Goal: Transaction & Acquisition: Book appointment/travel/reservation

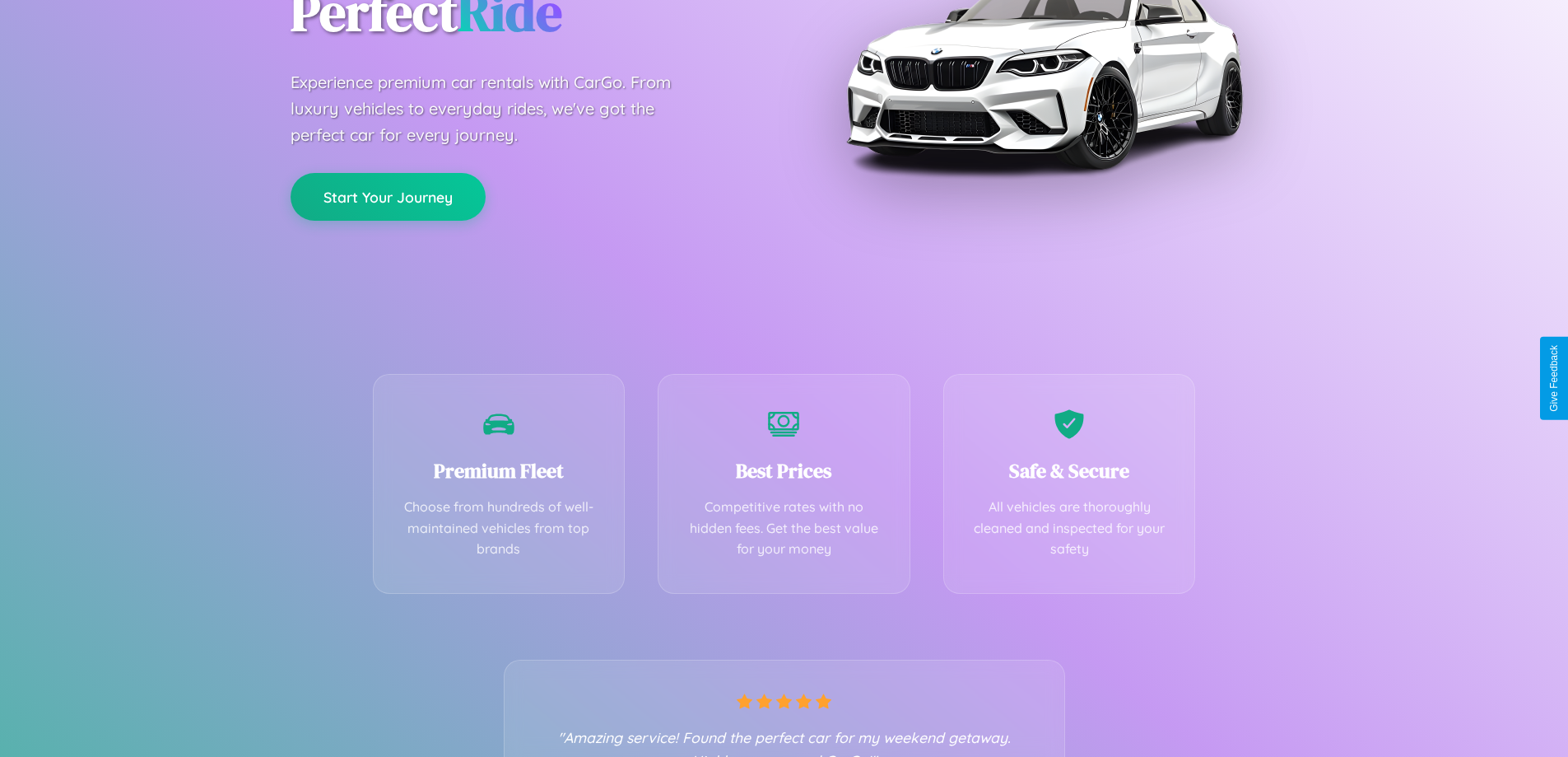
scroll to position [325, 0]
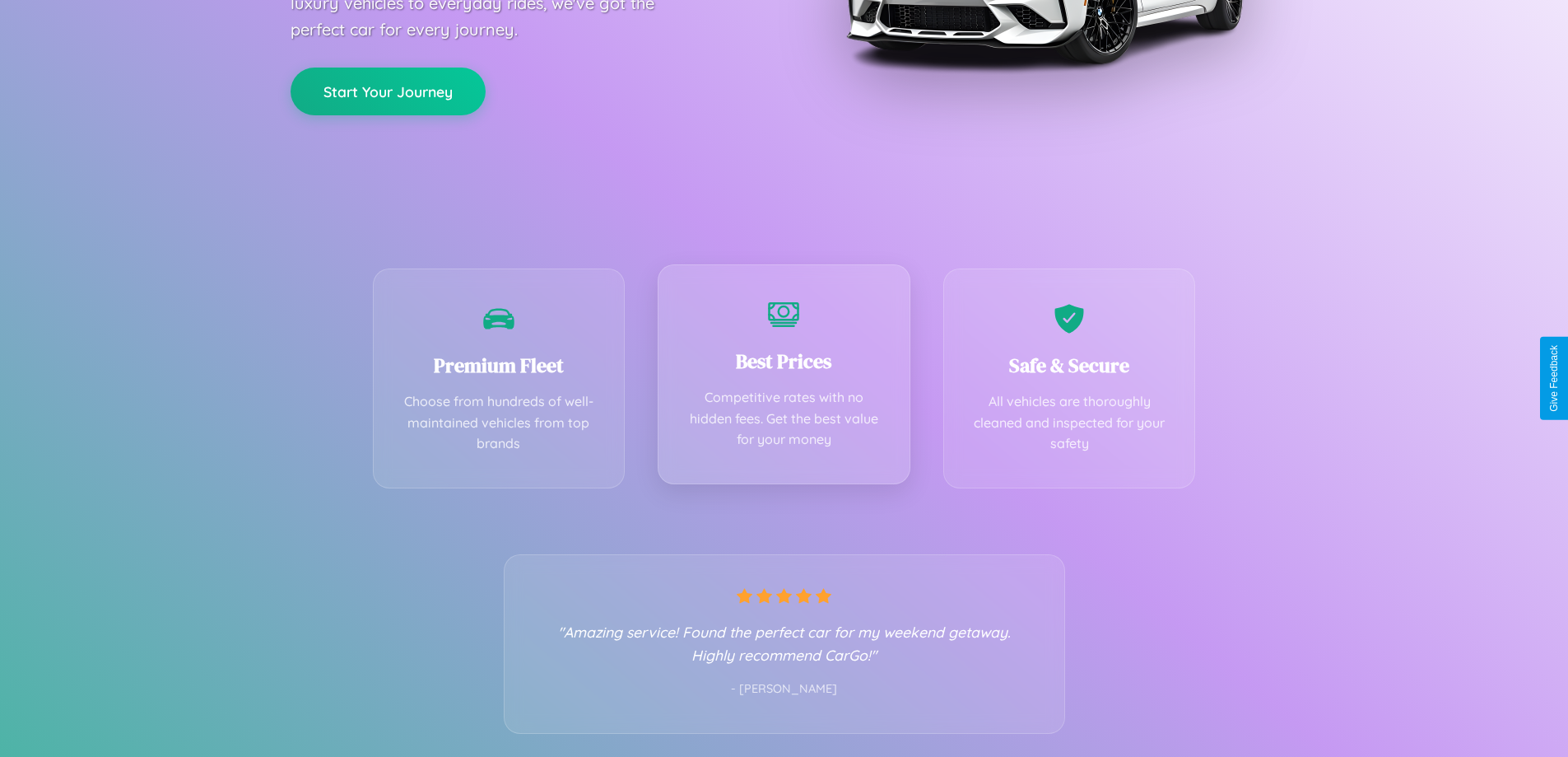
click at [784, 378] on div "Best Prices Competitive rates with no hidden fees. Get the best value for your …" at bounding box center [784, 374] width 253 height 220
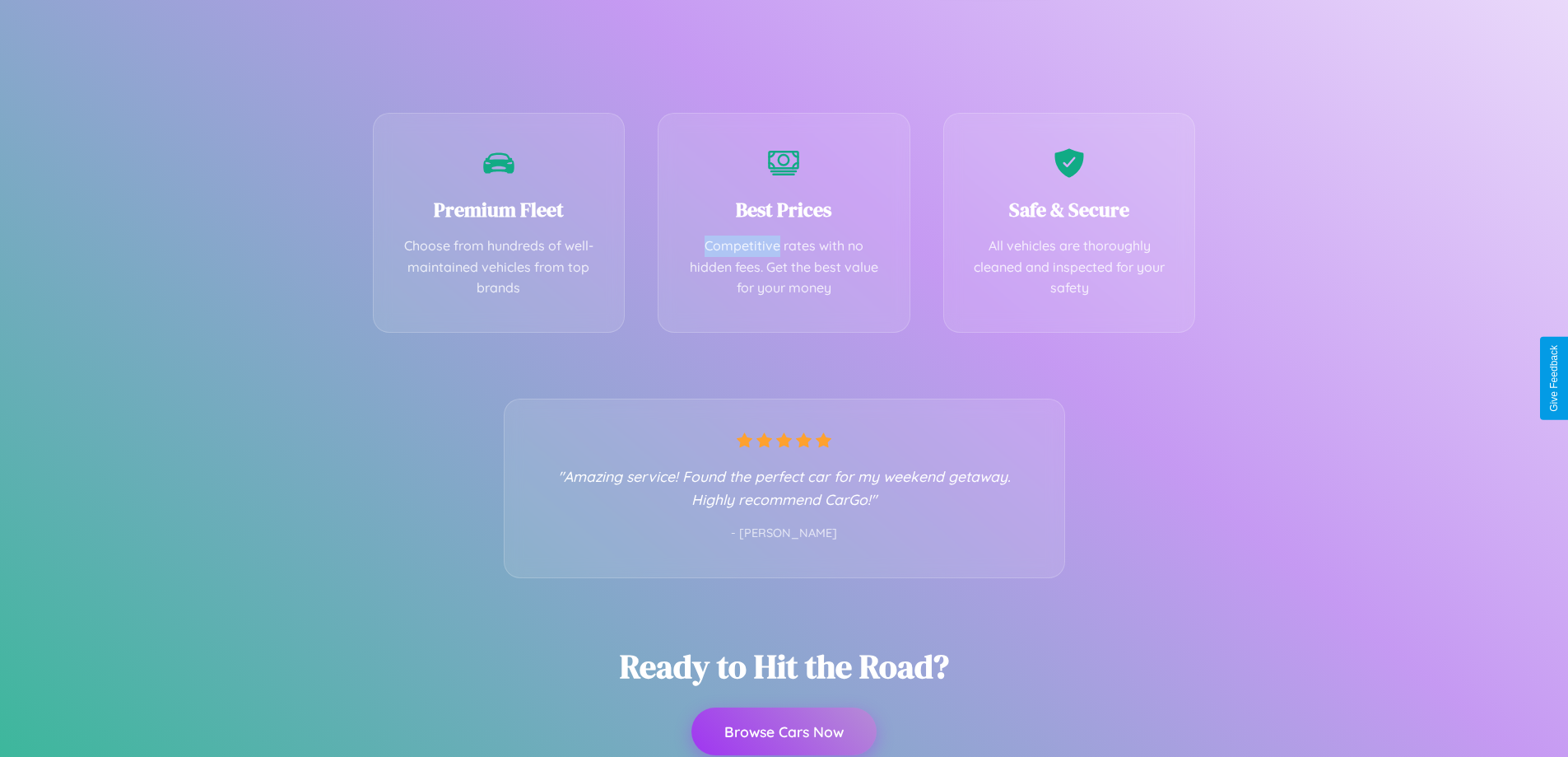
click at [784, 733] on button "Browse Cars Now" at bounding box center [784, 731] width 186 height 48
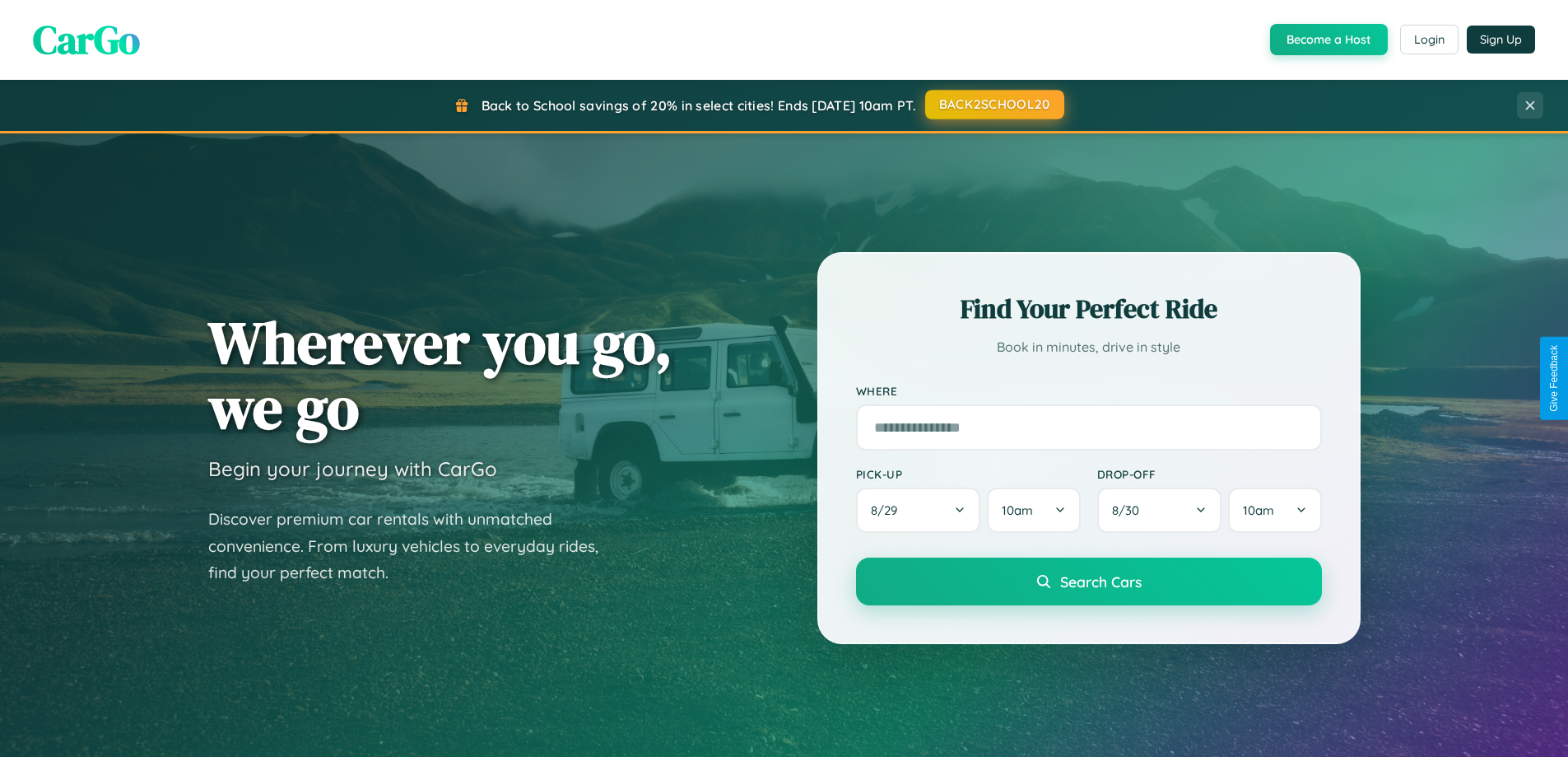
click at [993, 105] on button "BACK2SCHOOL20" at bounding box center [994, 104] width 139 height 30
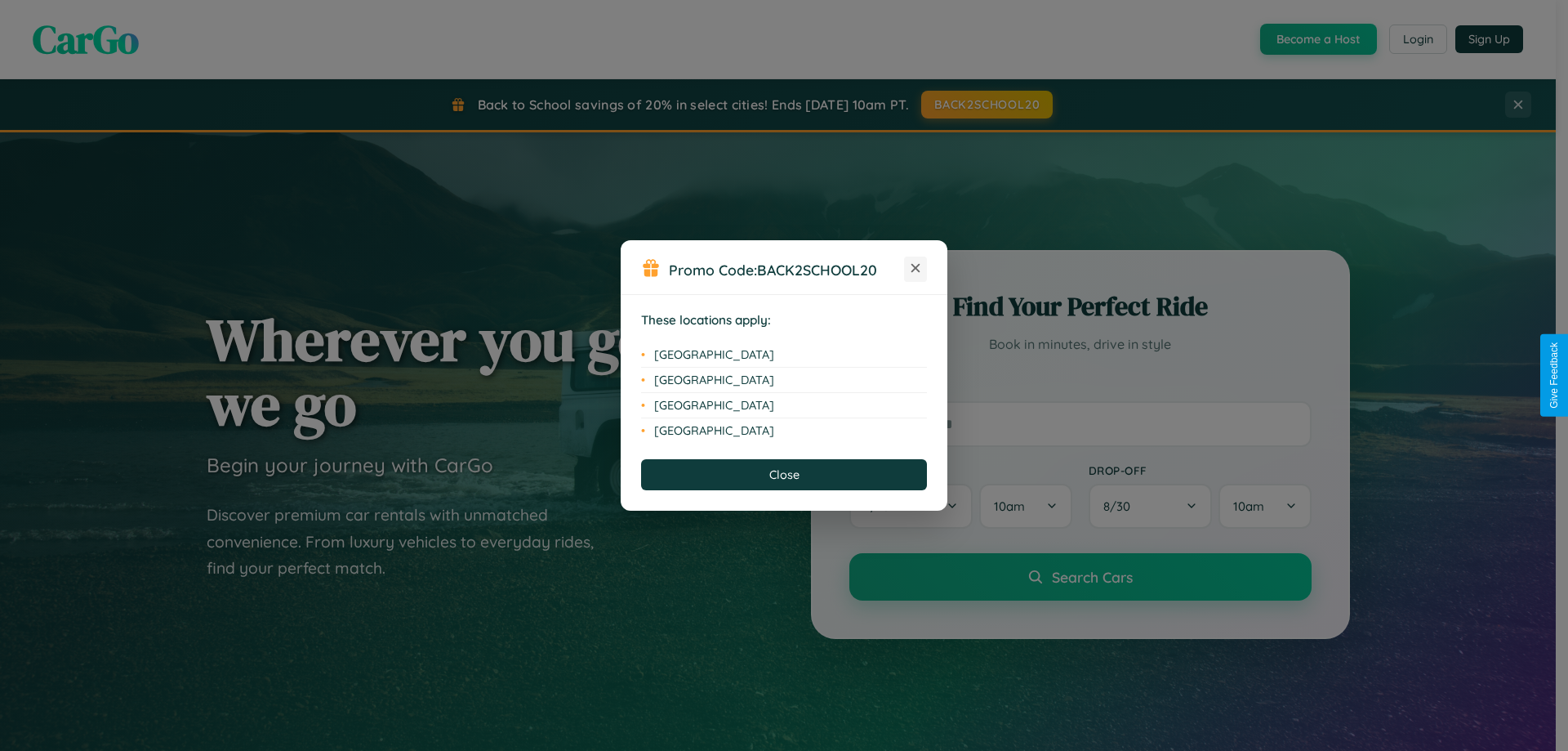
click at [915, 269] on icon at bounding box center [916, 269] width 9 height 9
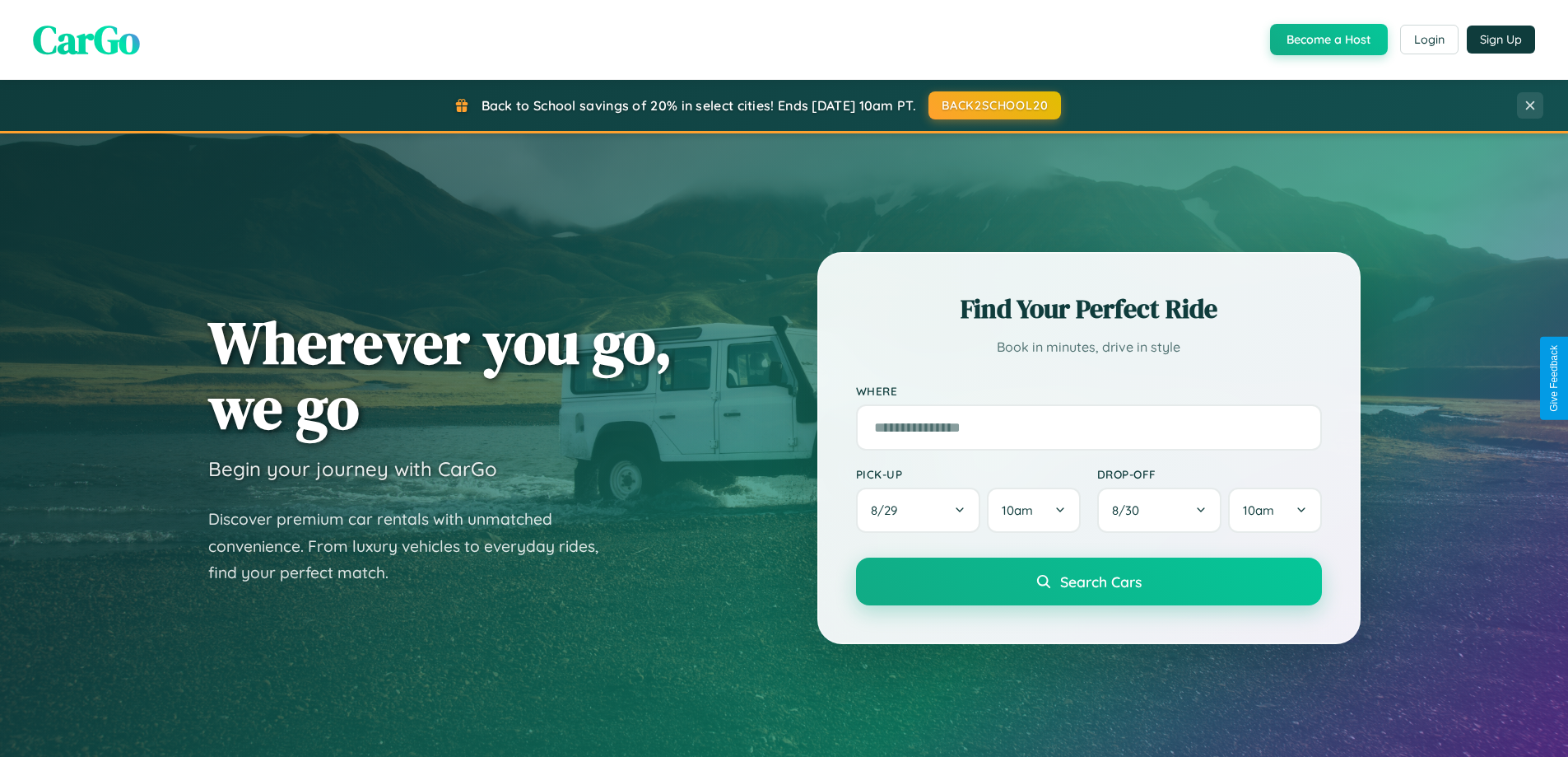
scroll to position [3170, 0]
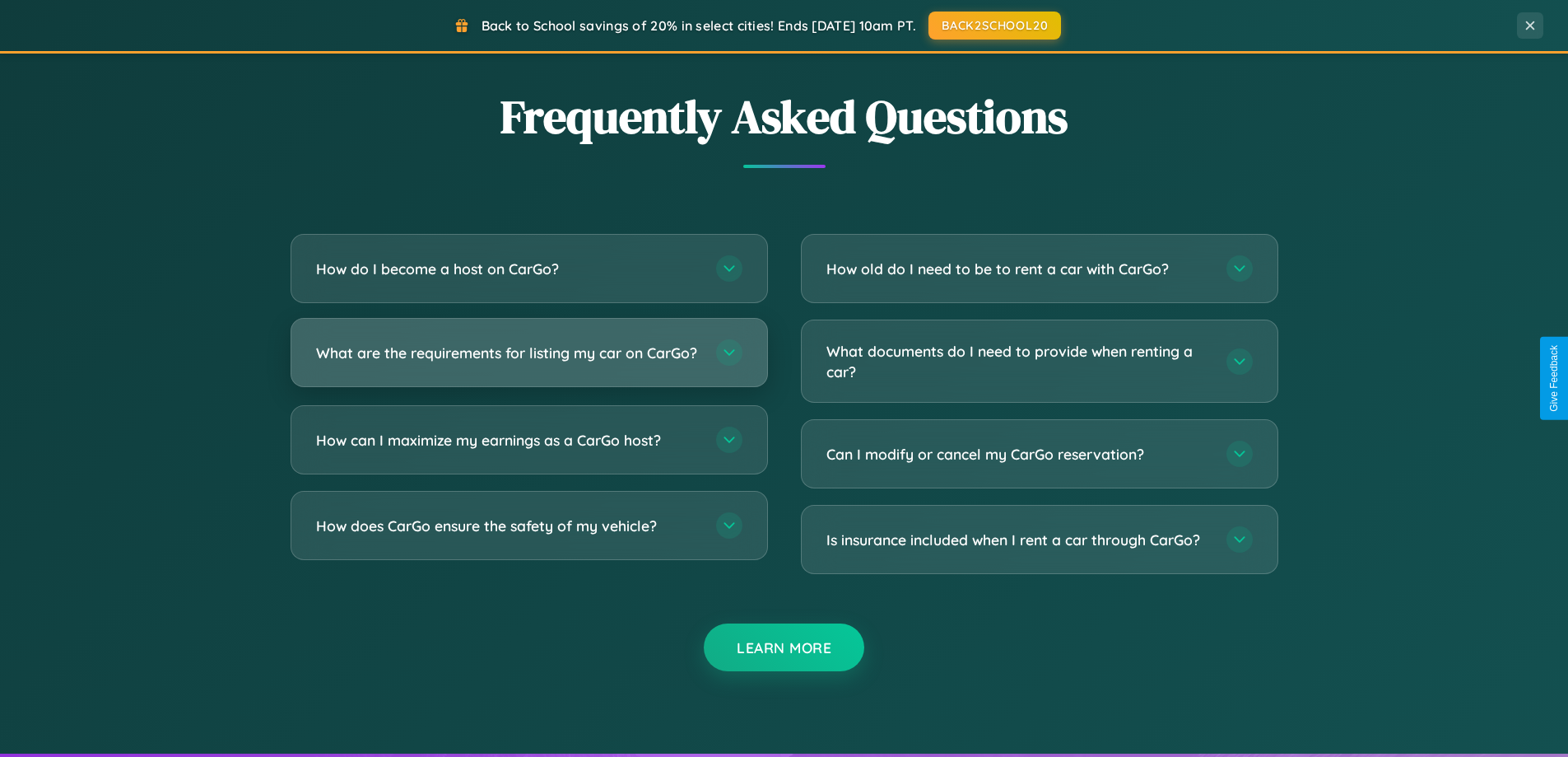
click at [529, 360] on h3 "What are the requirements for listing my car on CarGo?" at bounding box center [508, 352] width 384 height 21
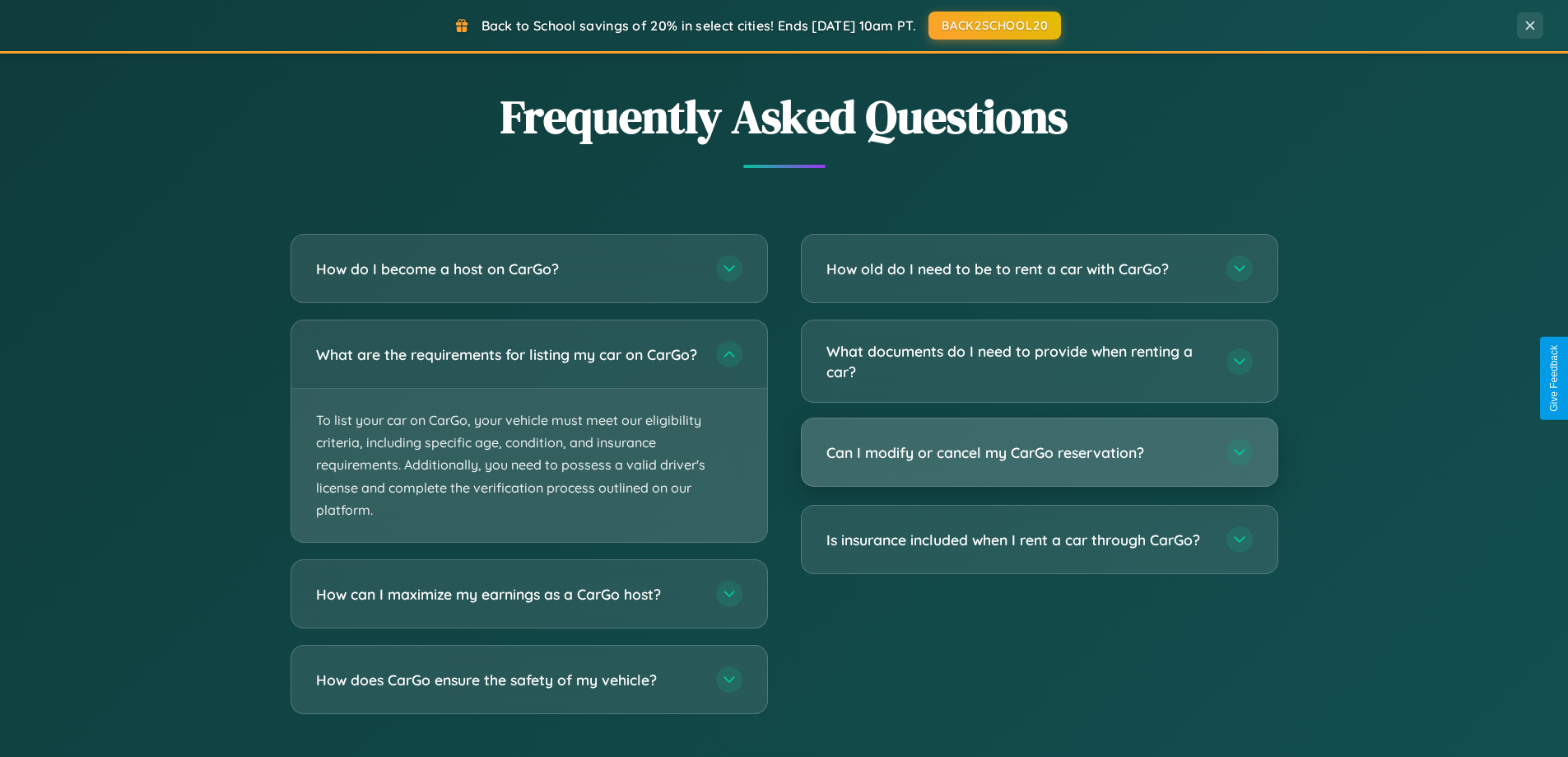
click at [1039, 454] on h3 "Can I modify or cancel my CarGo reservation?" at bounding box center [1018, 452] width 384 height 21
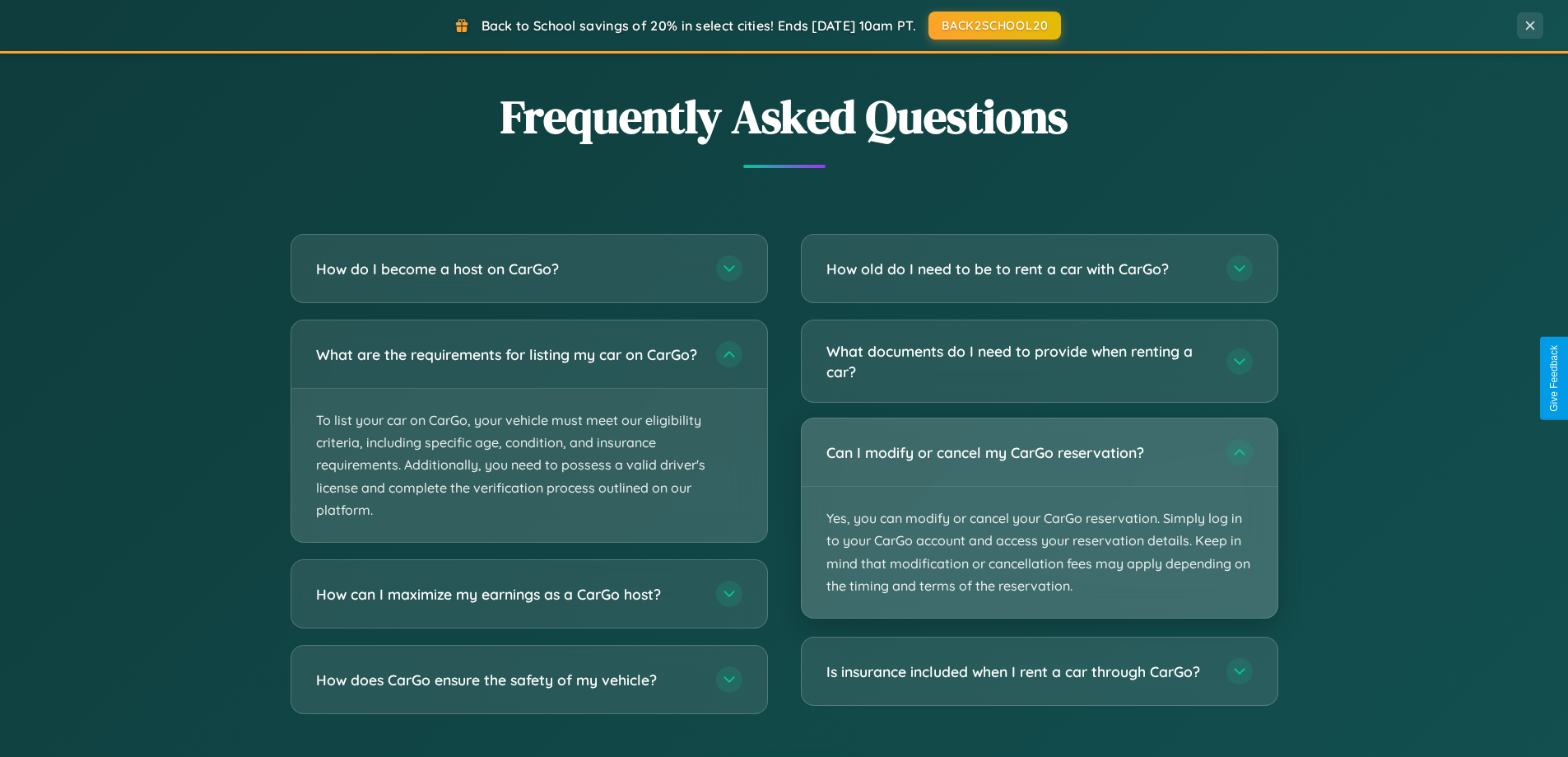
scroll to position [2647, 0]
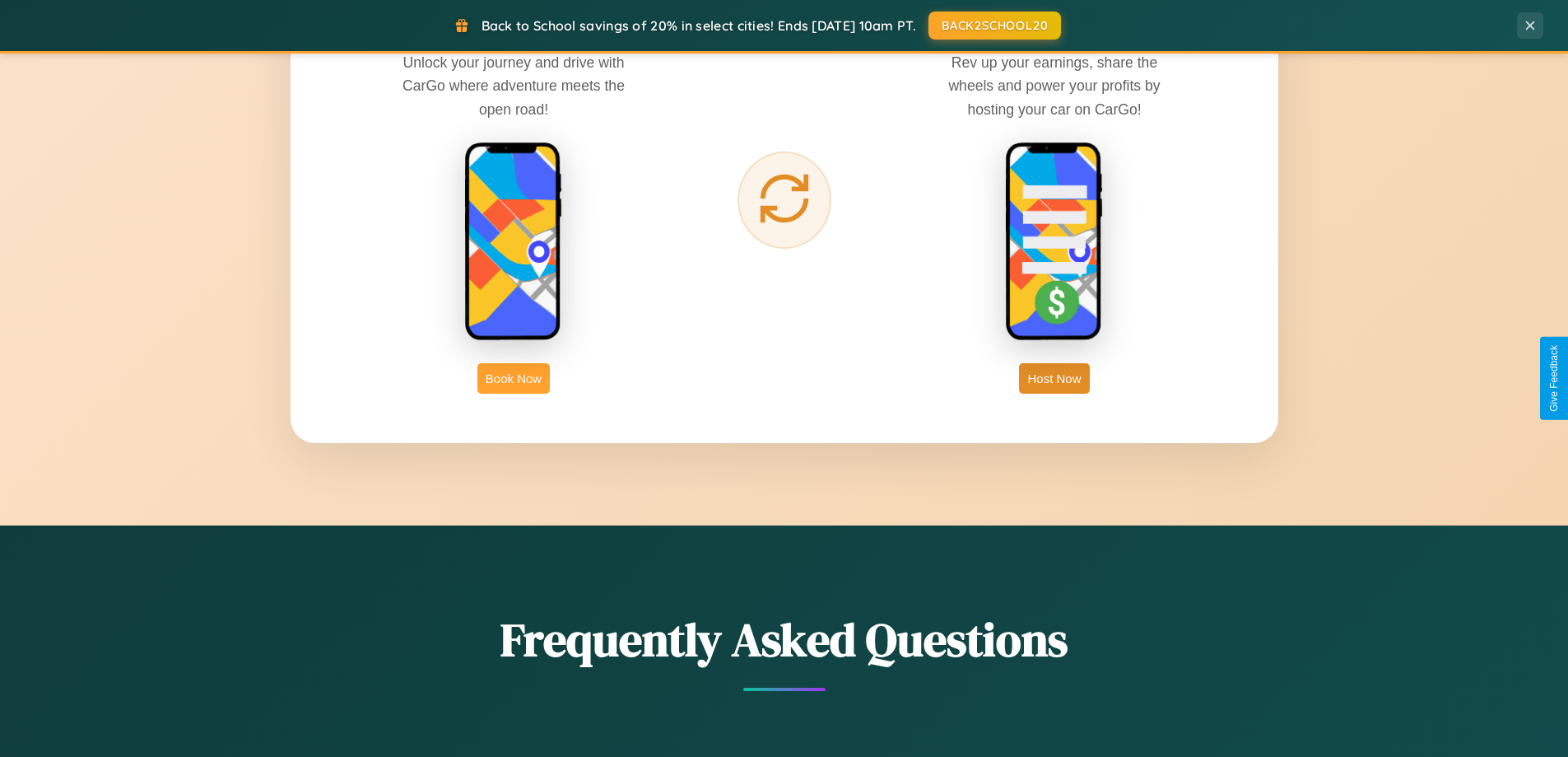
click at [514, 378] on button "Book Now" at bounding box center [514, 378] width 73 height 30
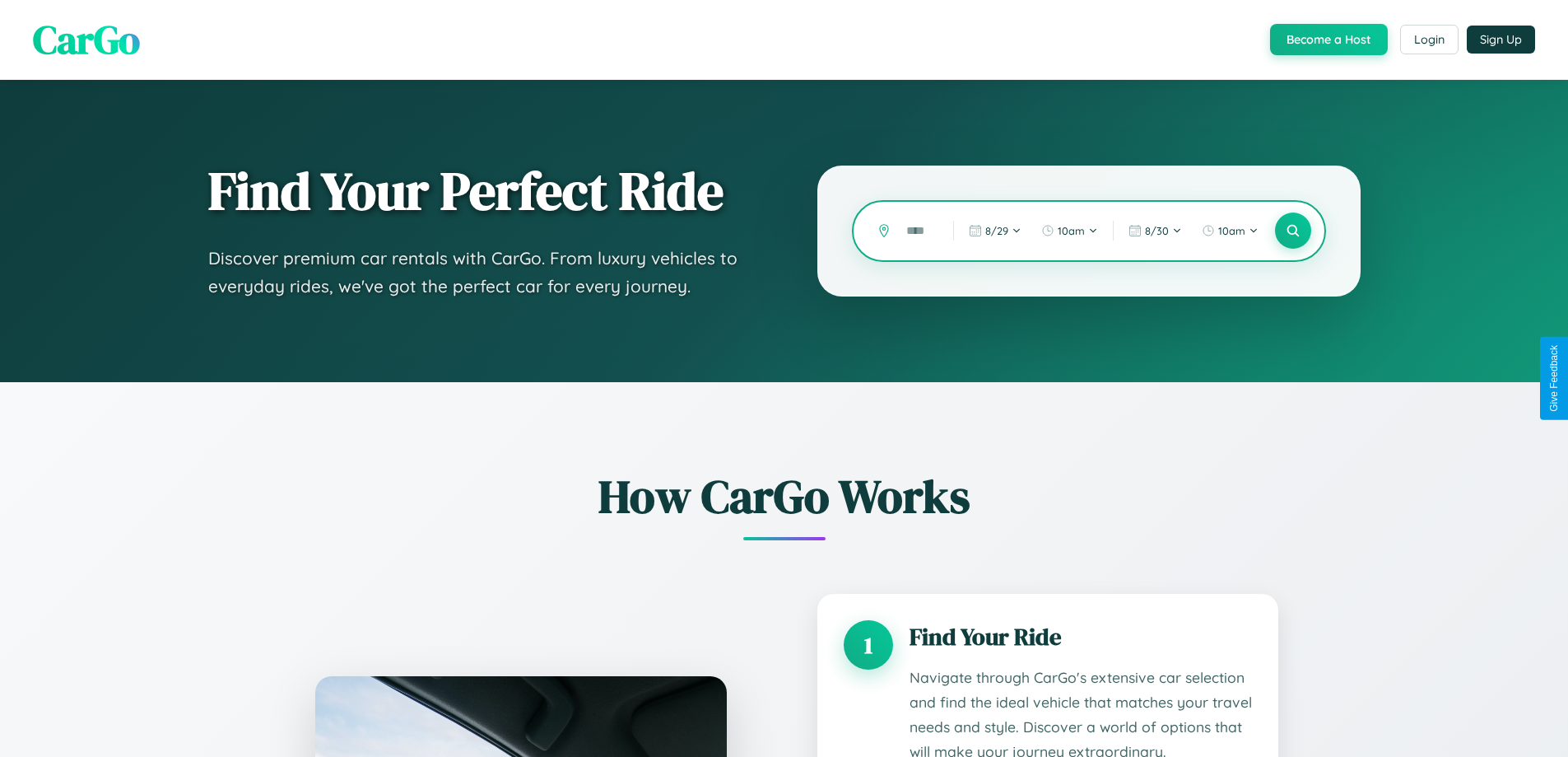
click at [918, 231] on input "text" at bounding box center [917, 231] width 39 height 29
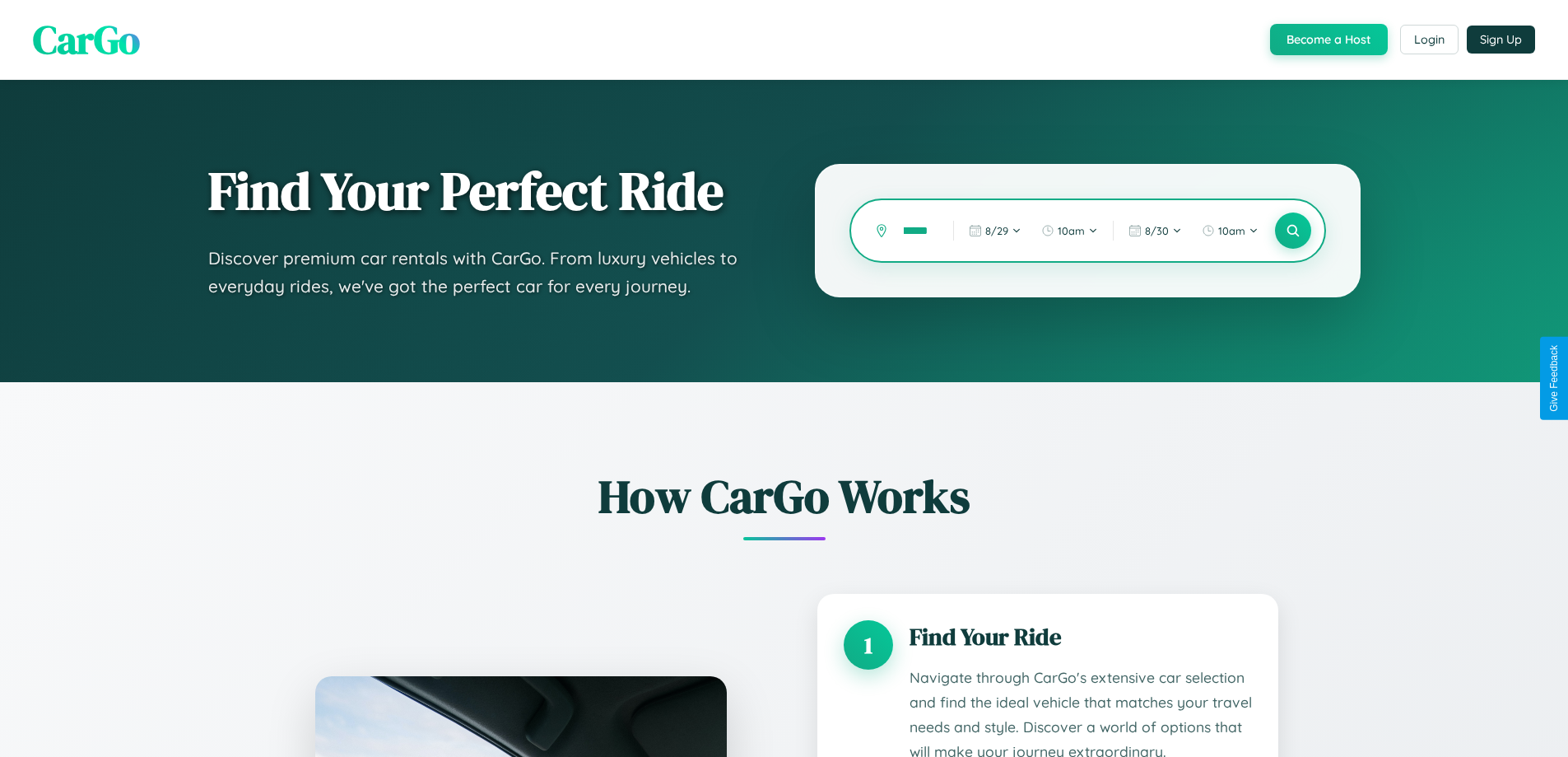
scroll to position [0, 22]
type input "*******"
click at [1293, 231] on icon at bounding box center [1292, 231] width 15 height 15
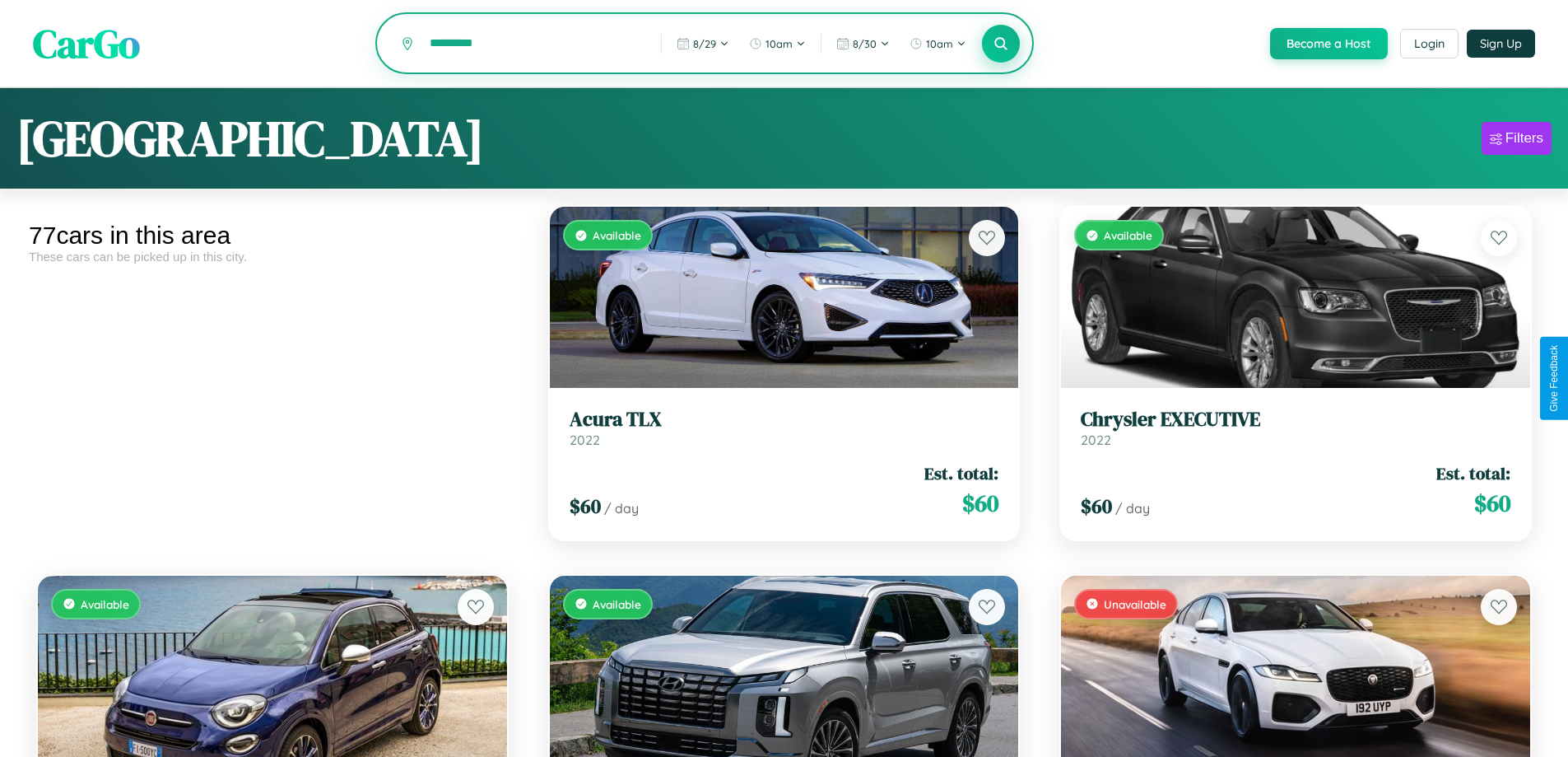
type input "*********"
click at [1001, 45] on icon at bounding box center [1001, 42] width 15 height 15
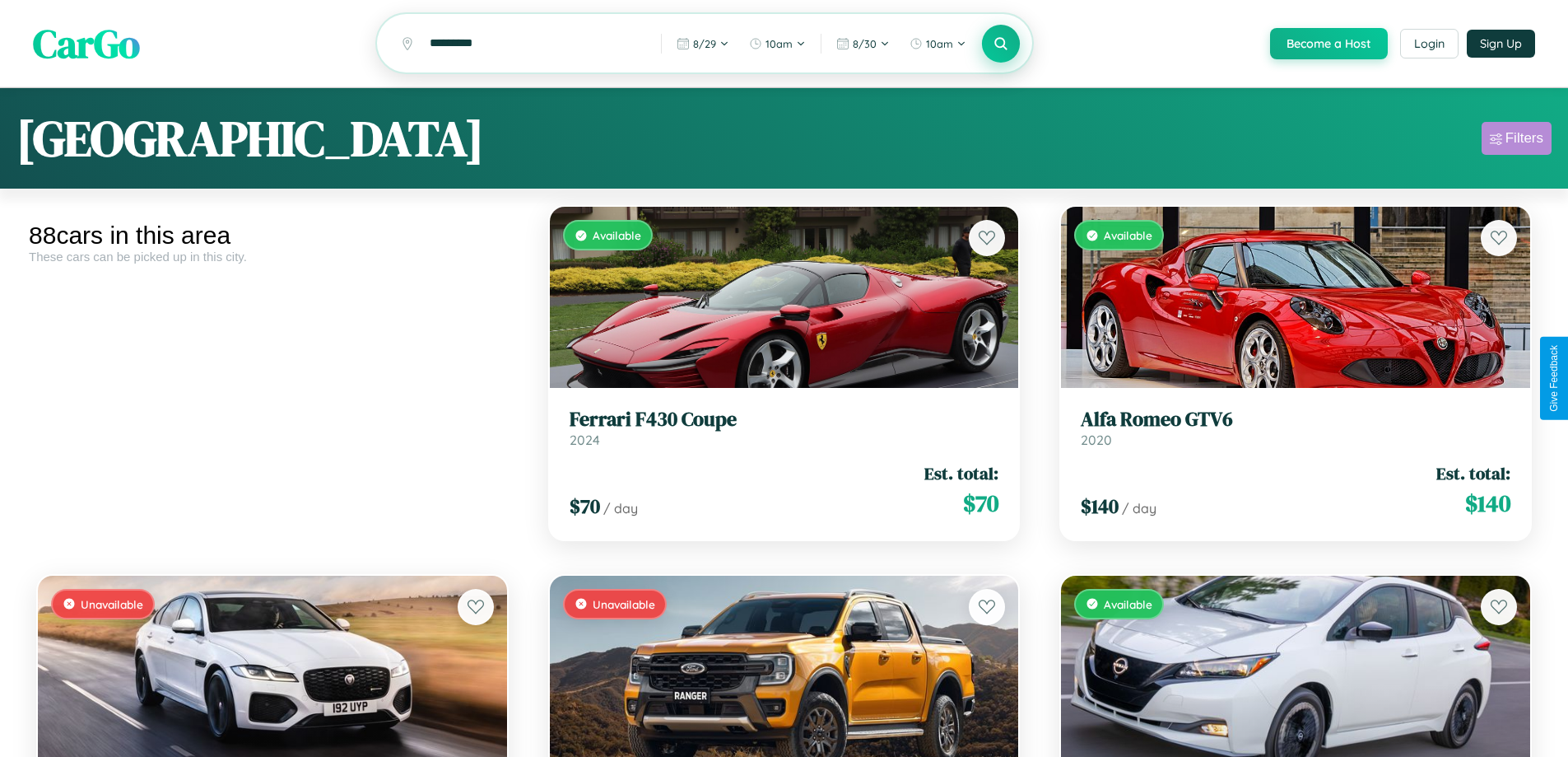
click at [1517, 141] on div "Filters" at bounding box center [1525, 138] width 38 height 16
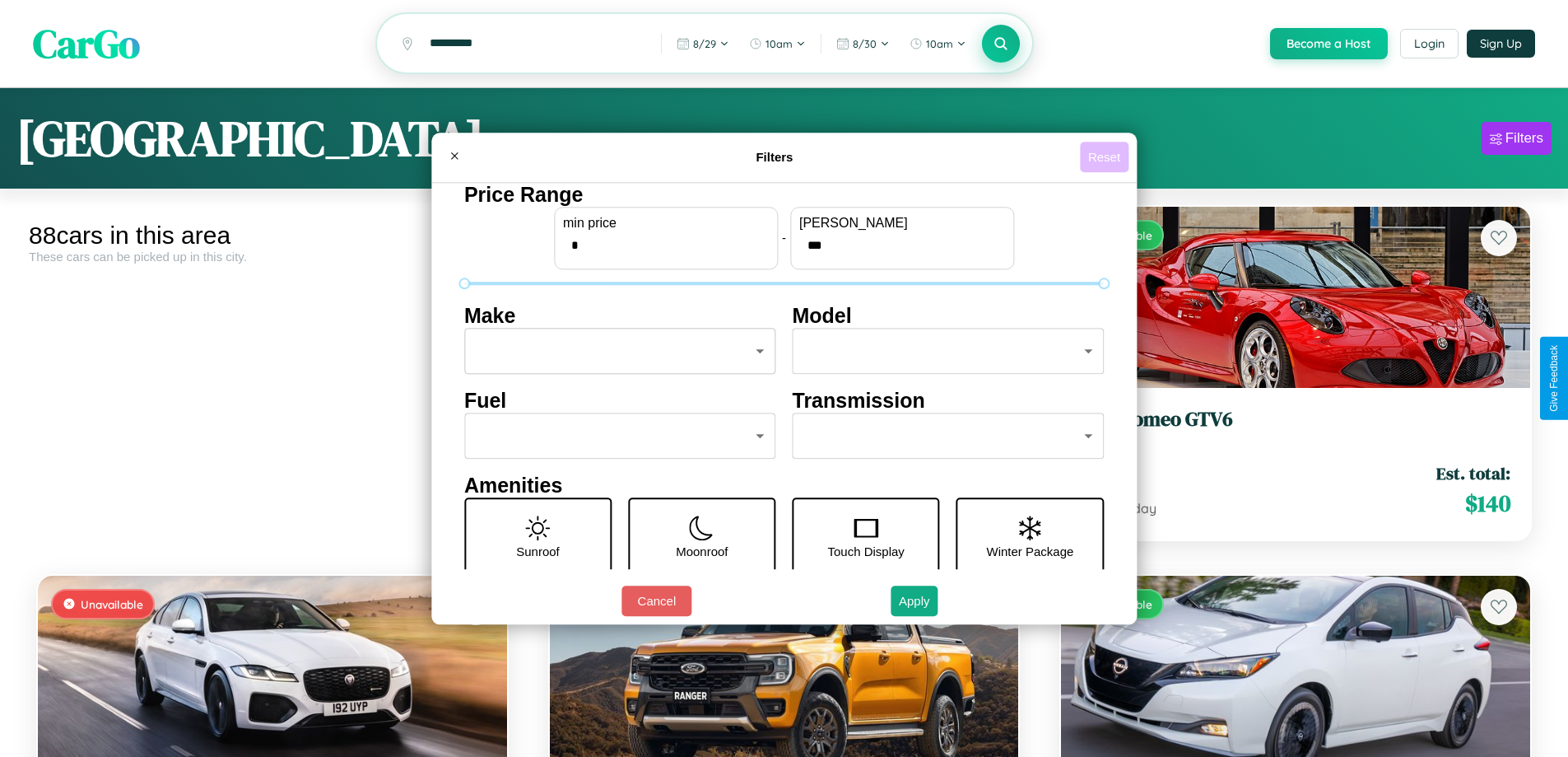
click at [1106, 156] on button "Reset" at bounding box center [1105, 157] width 48 height 30
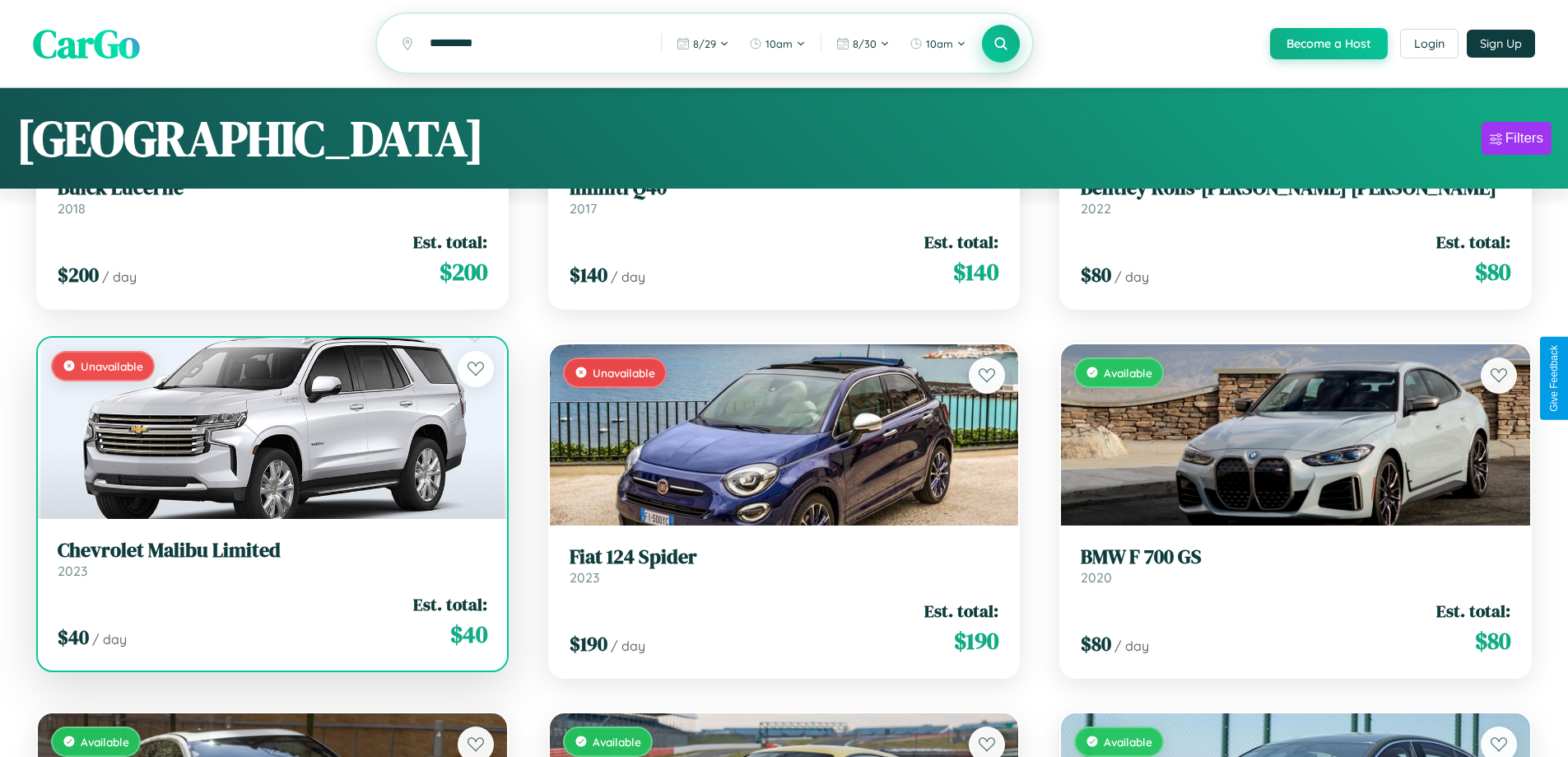
scroll to position [100, 0]
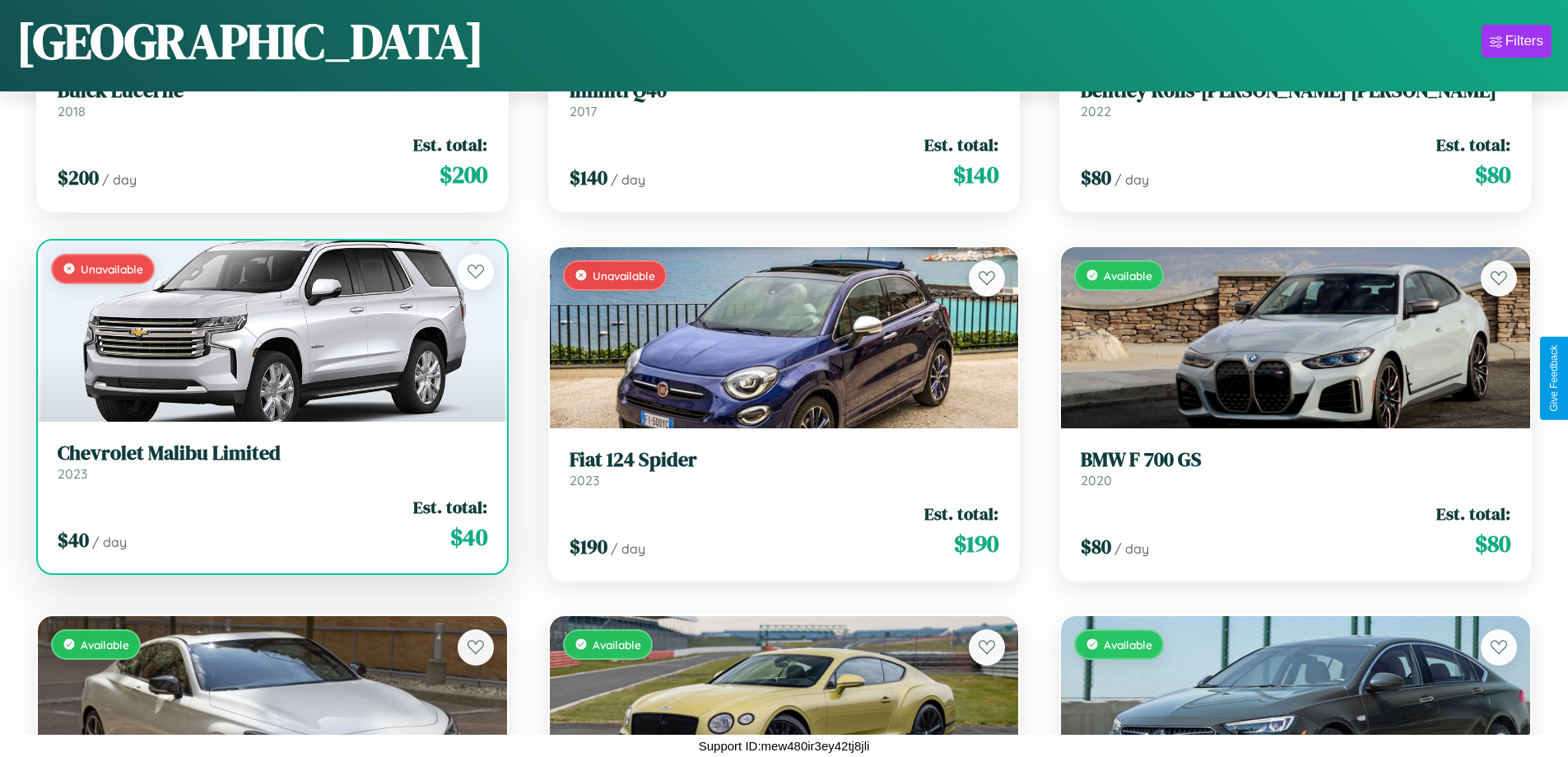
click at [270, 466] on h3 "Chevrolet Malibu Limited" at bounding box center [272, 453] width 429 height 24
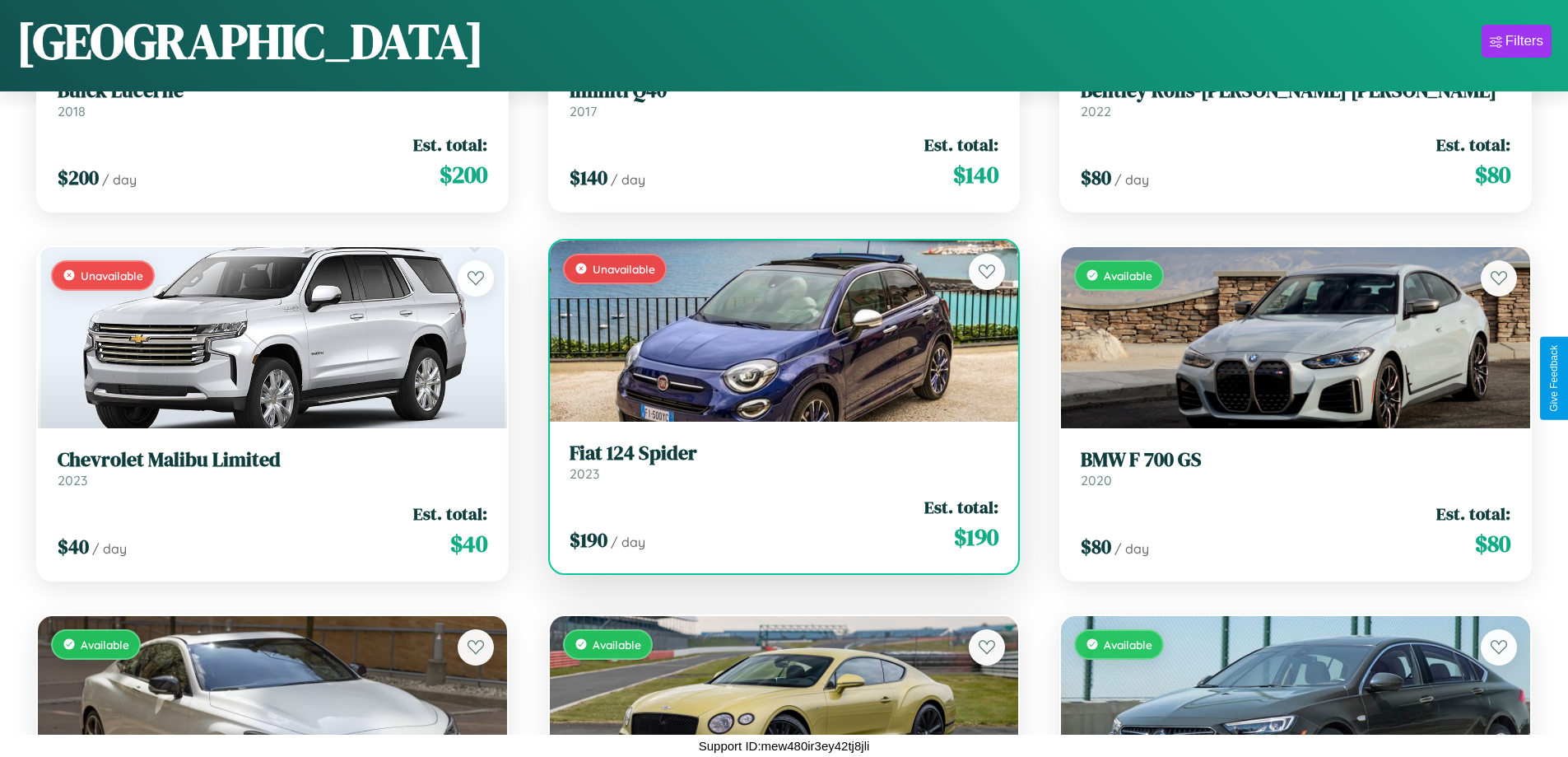
scroll to position [7608, 0]
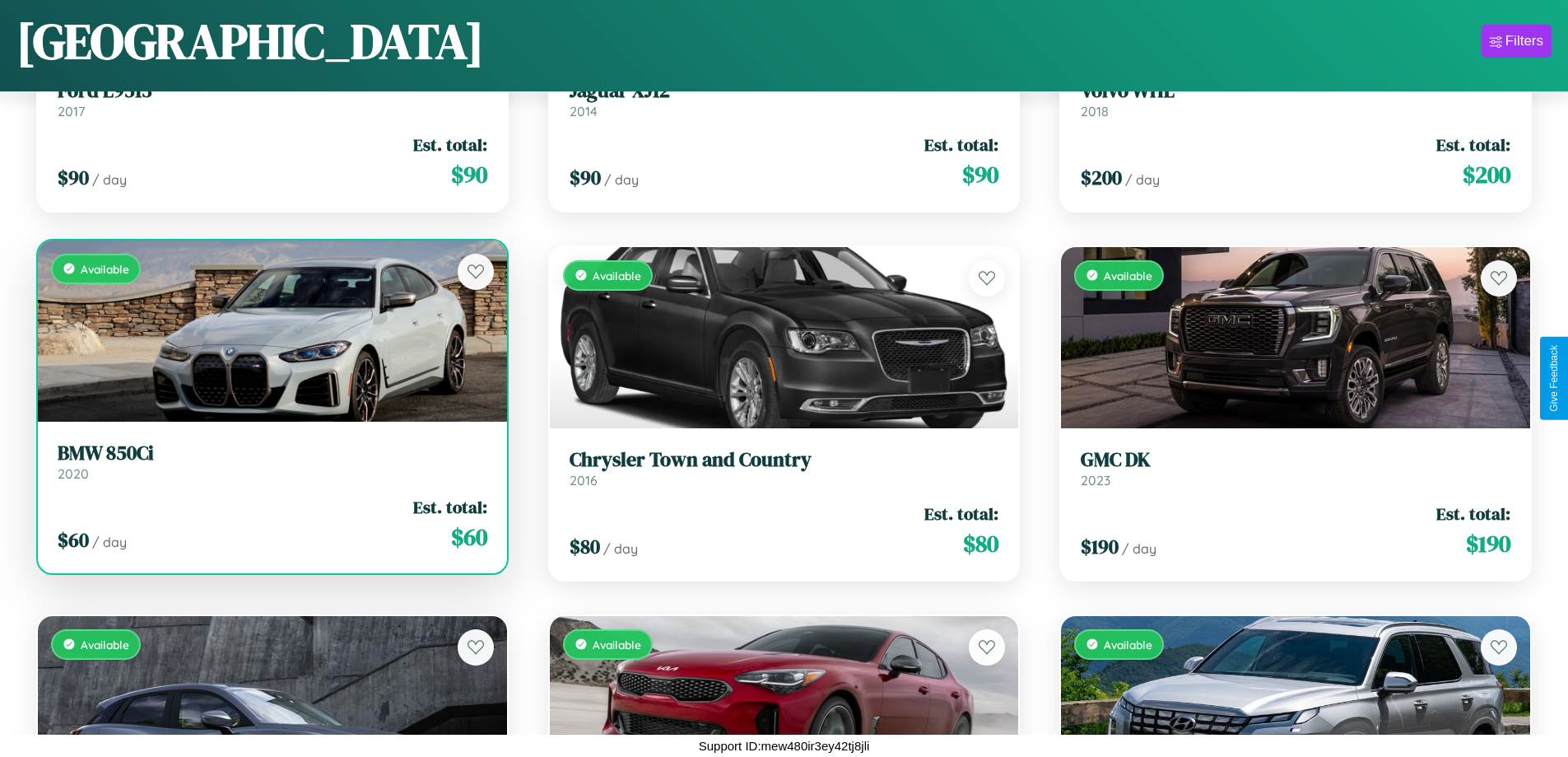
click at [270, 468] on link "BMW 850Ci 2020" at bounding box center [272, 461] width 429 height 40
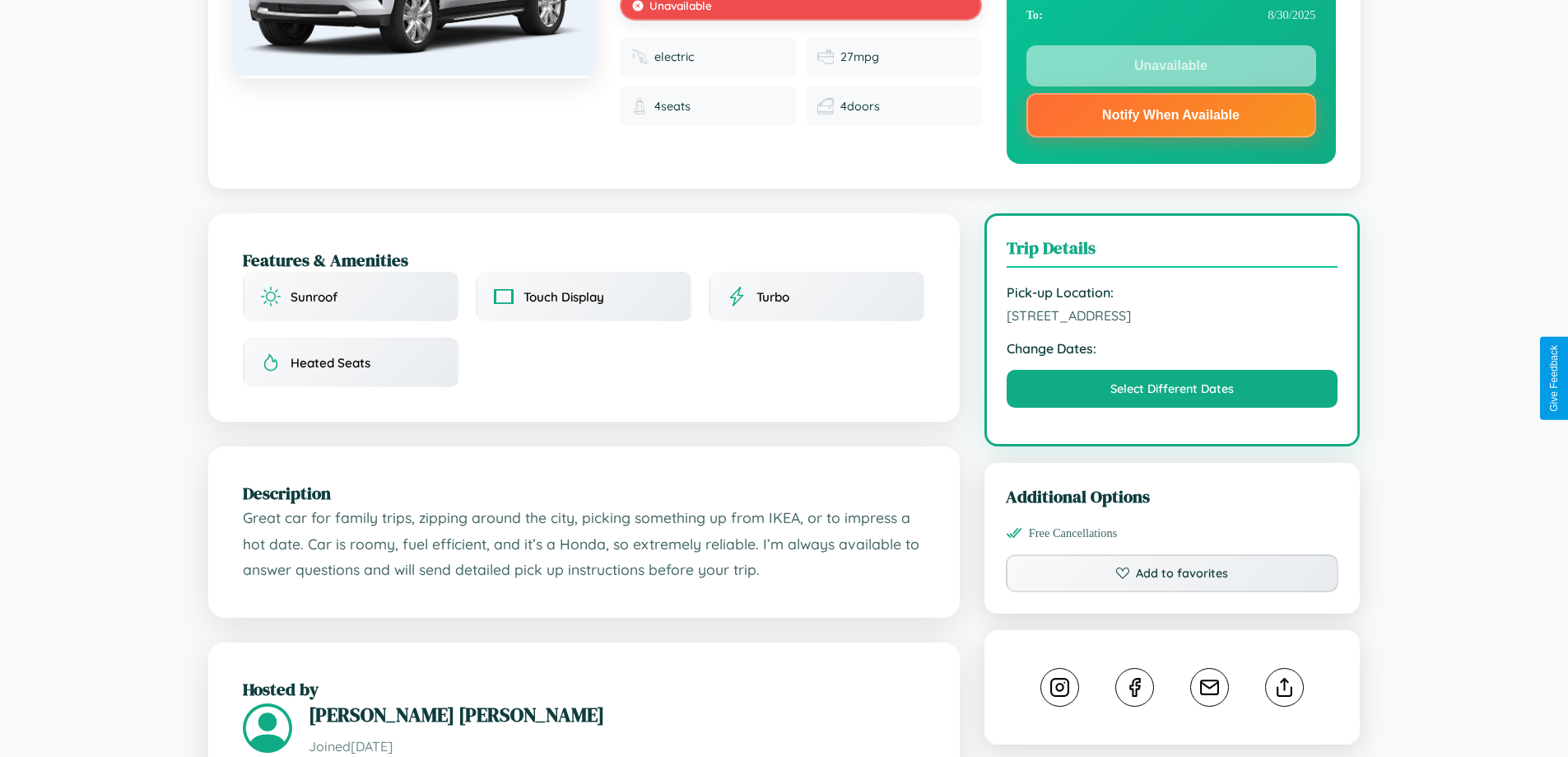
scroll to position [592, 0]
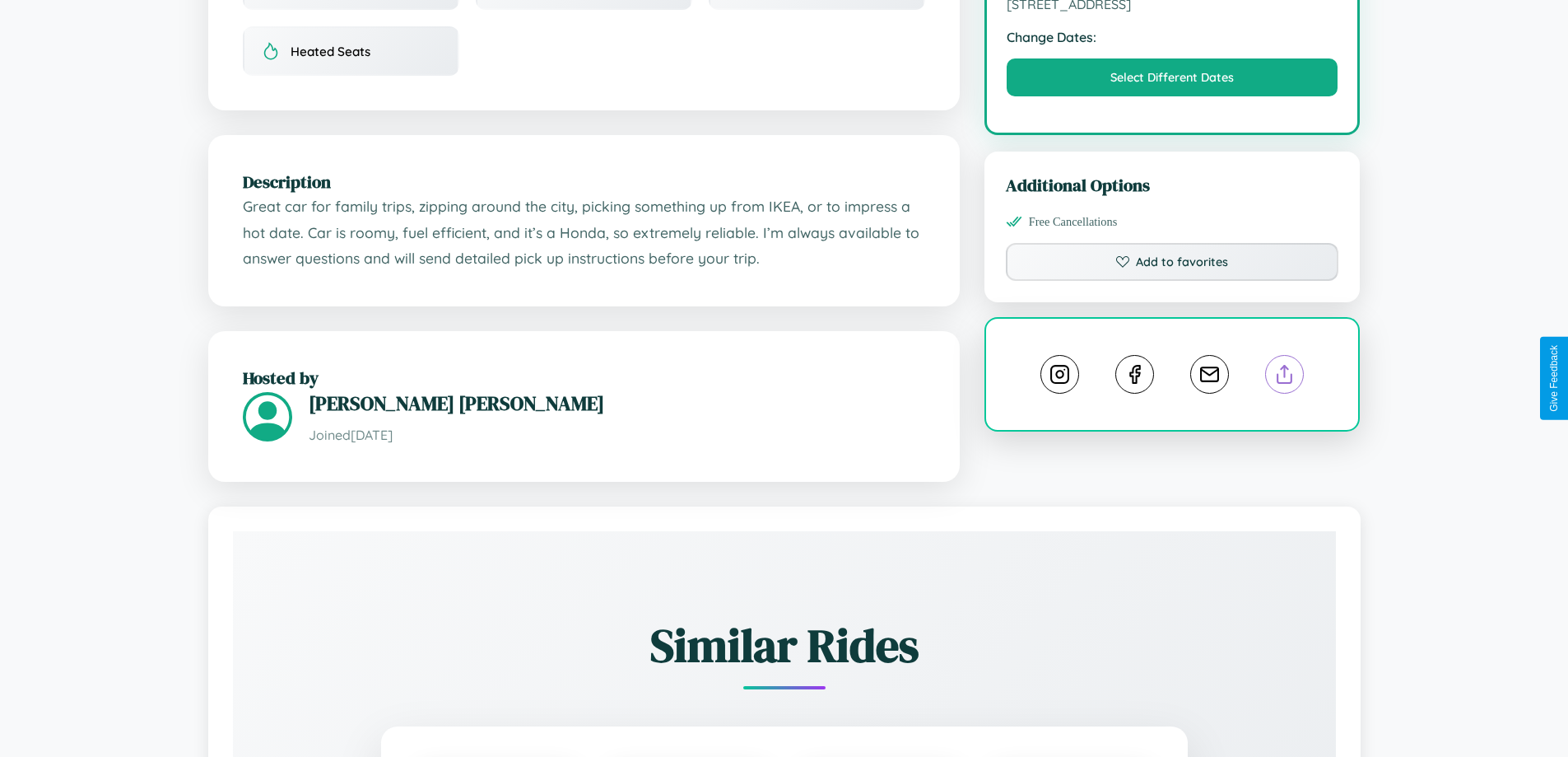
click at [1285, 377] on line at bounding box center [1285, 371] width 0 height 12
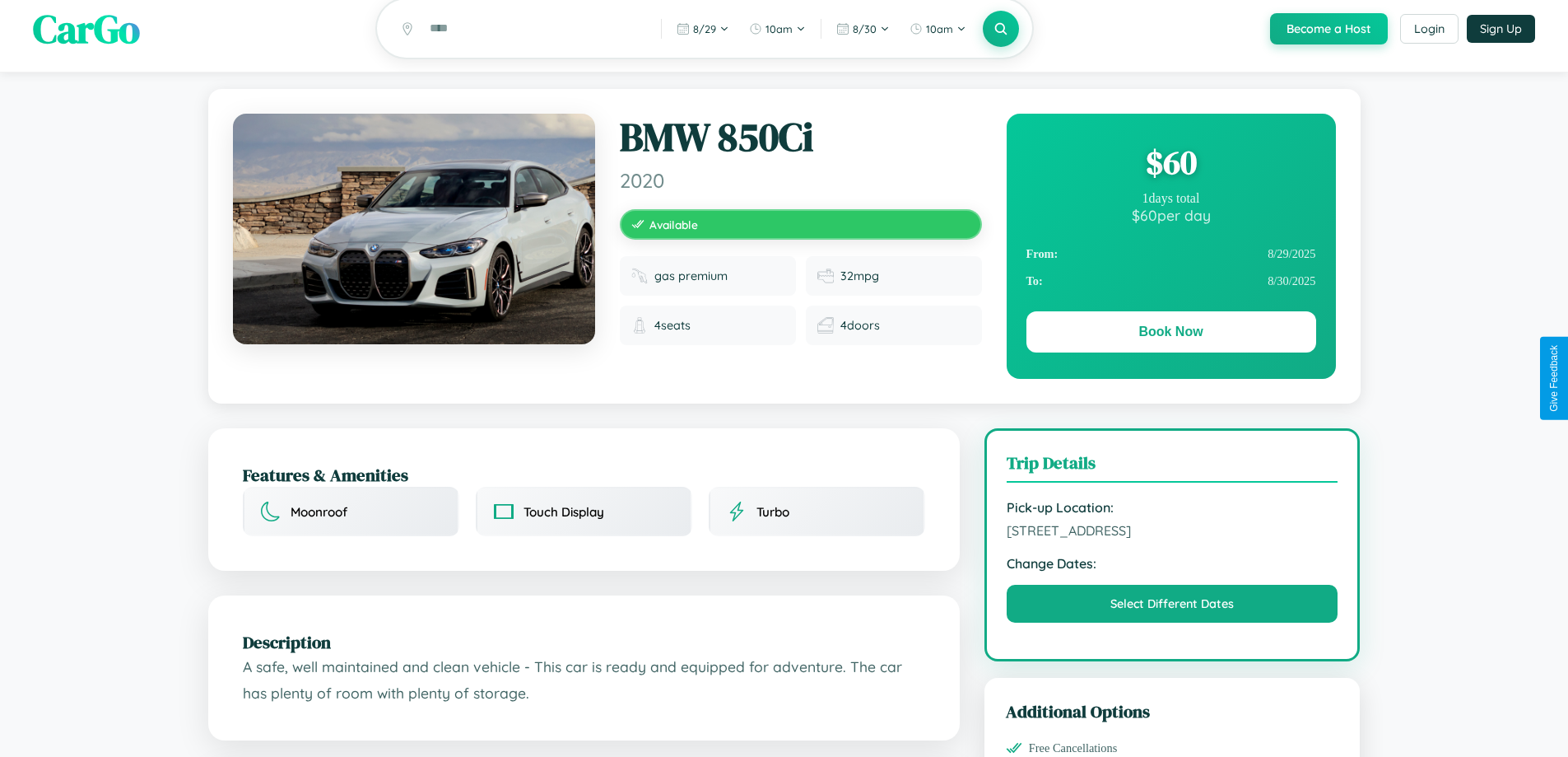
scroll to position [917, 0]
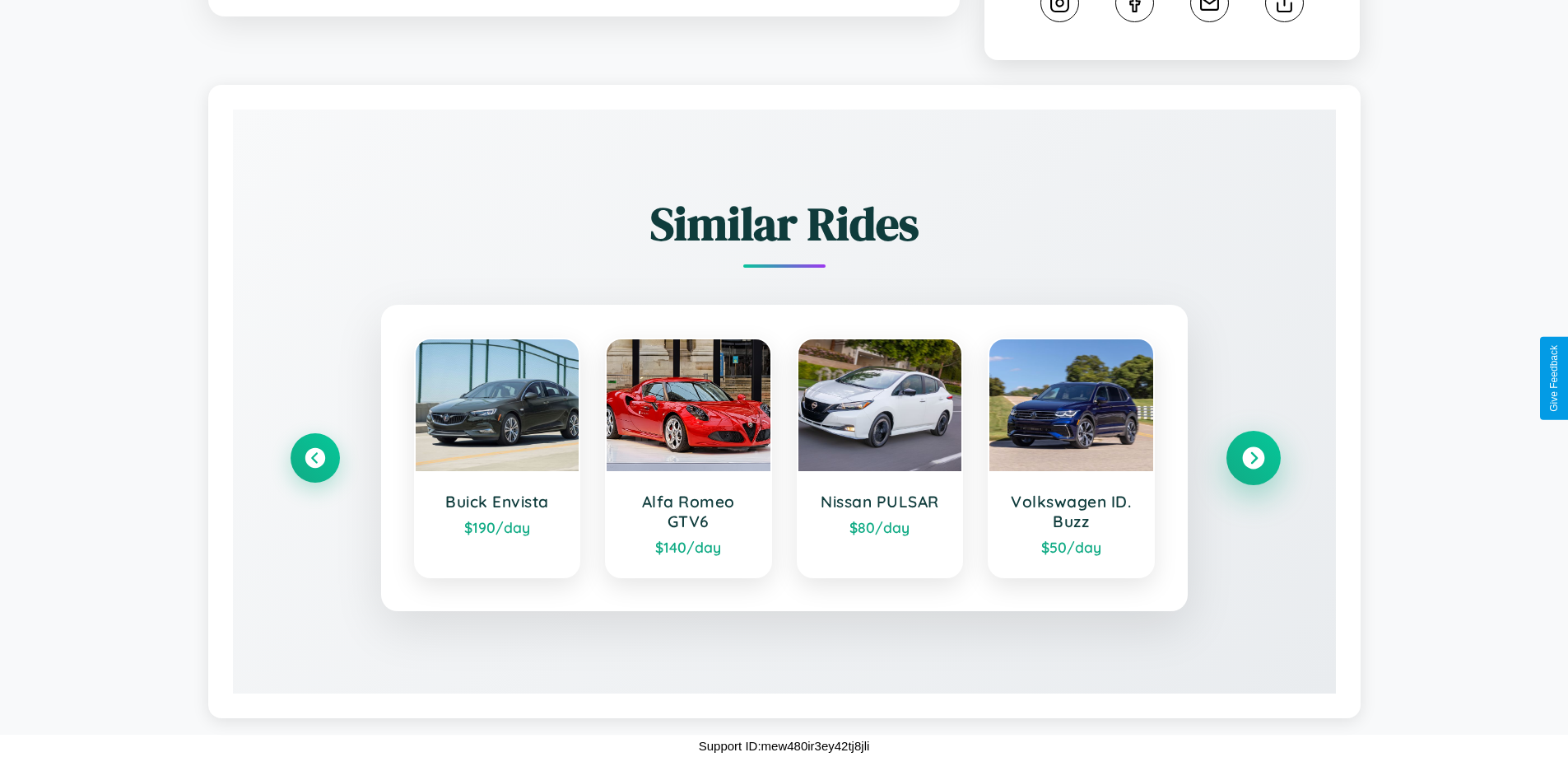
click at [1253, 458] on icon at bounding box center [1253, 458] width 22 height 22
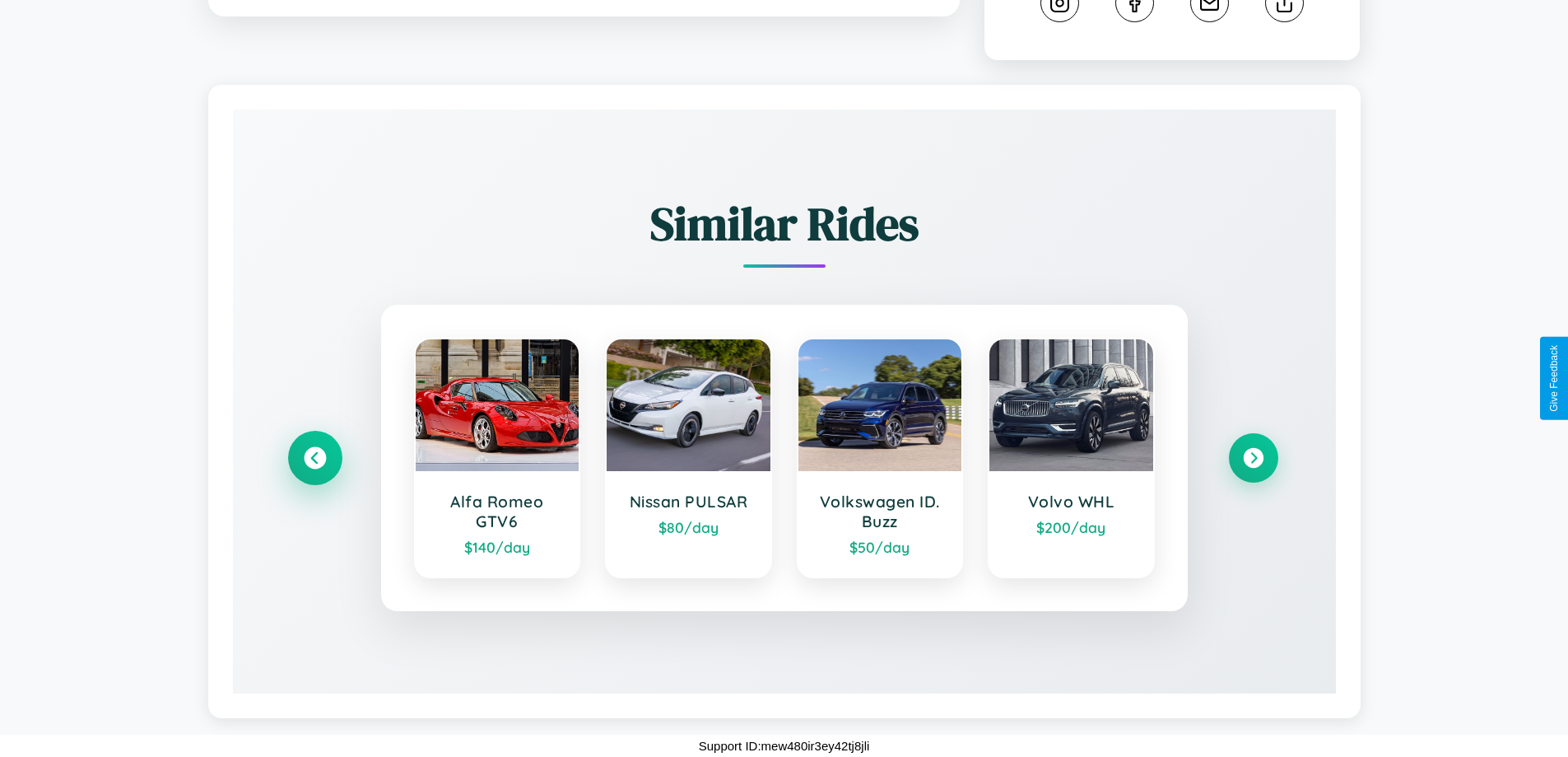
click at [315, 458] on icon at bounding box center [315, 458] width 22 height 22
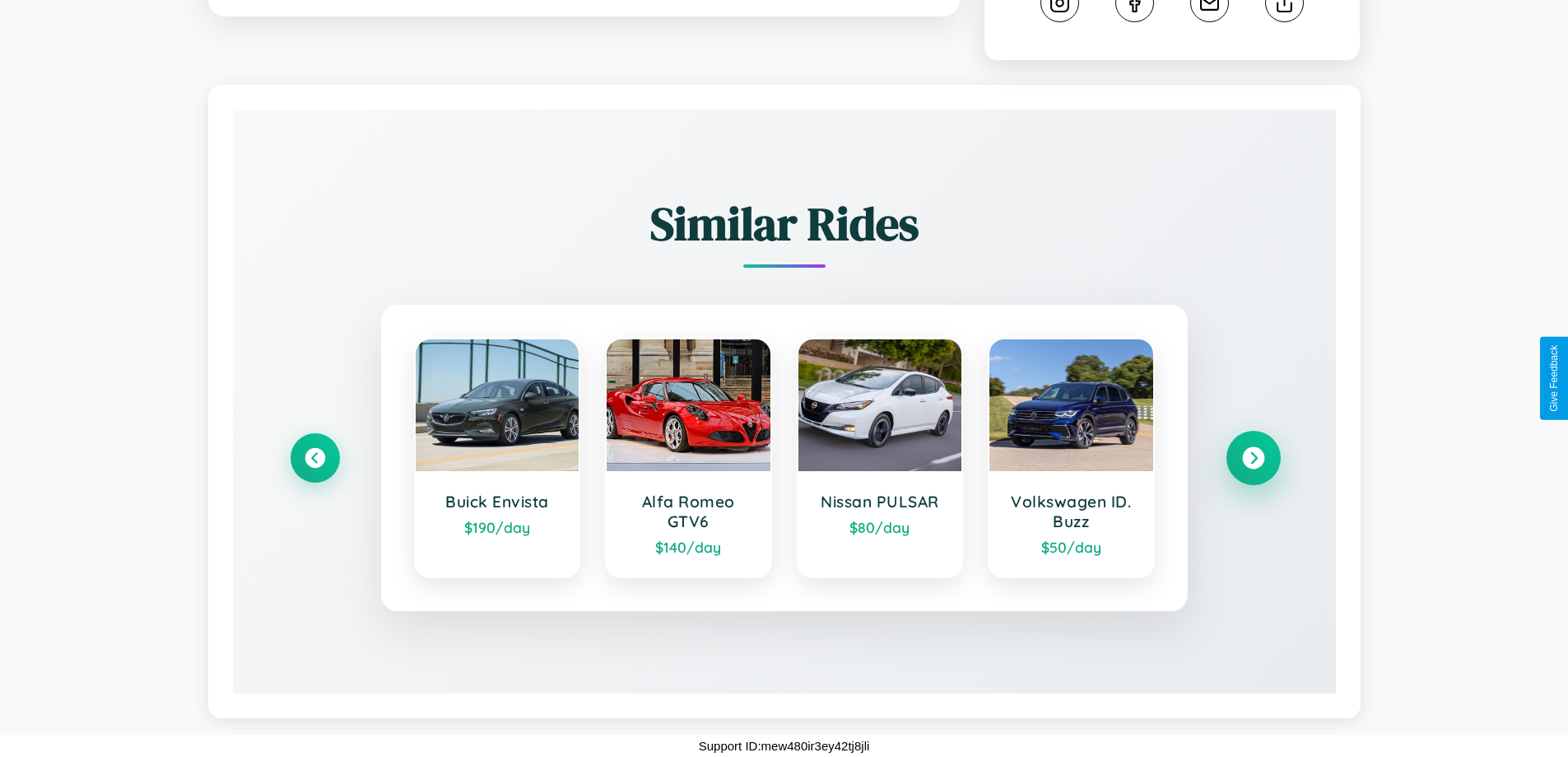
click at [1253, 458] on icon at bounding box center [1253, 458] width 22 height 22
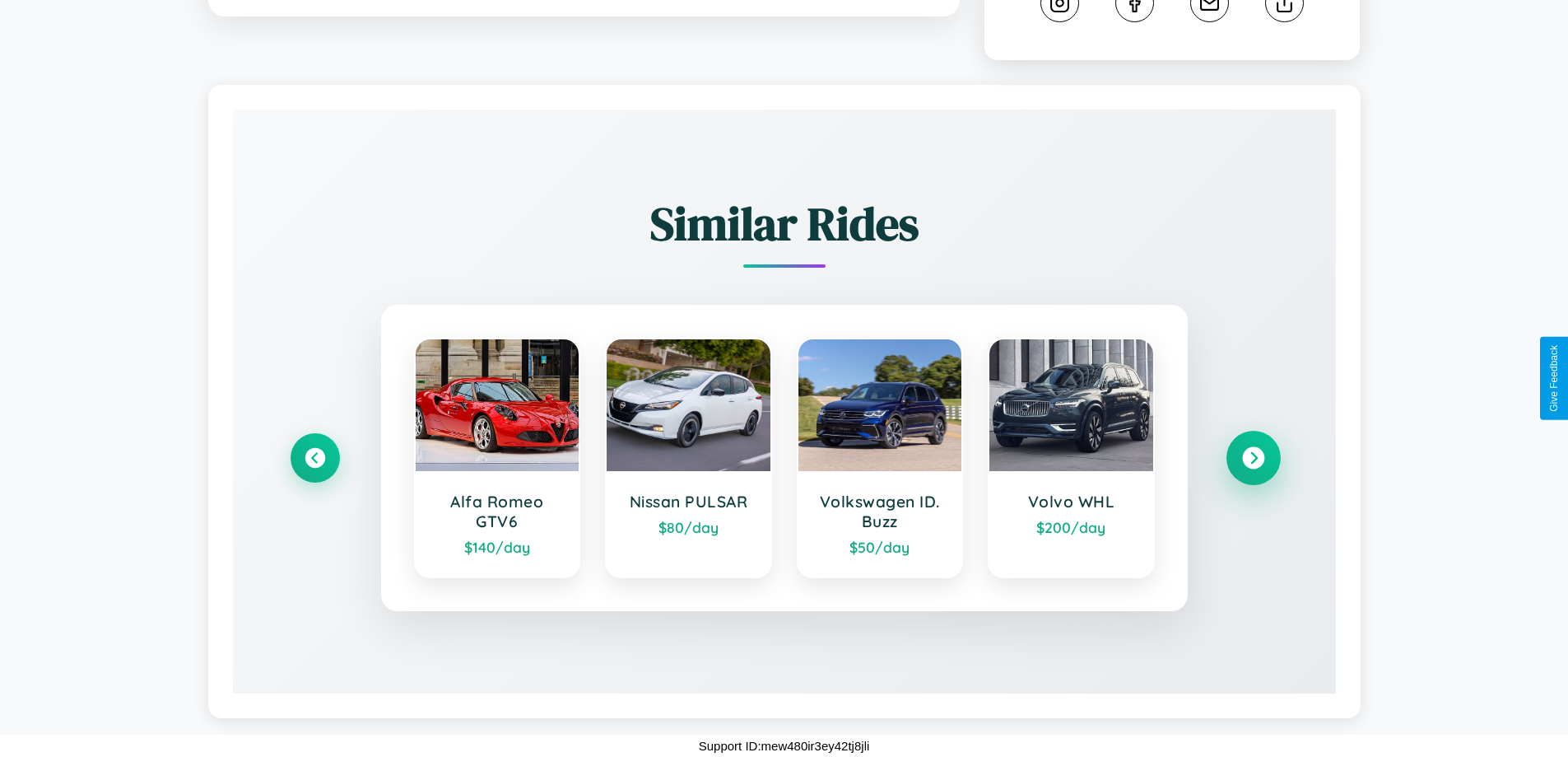
click at [1253, 458] on icon at bounding box center [1253, 458] width 22 height 22
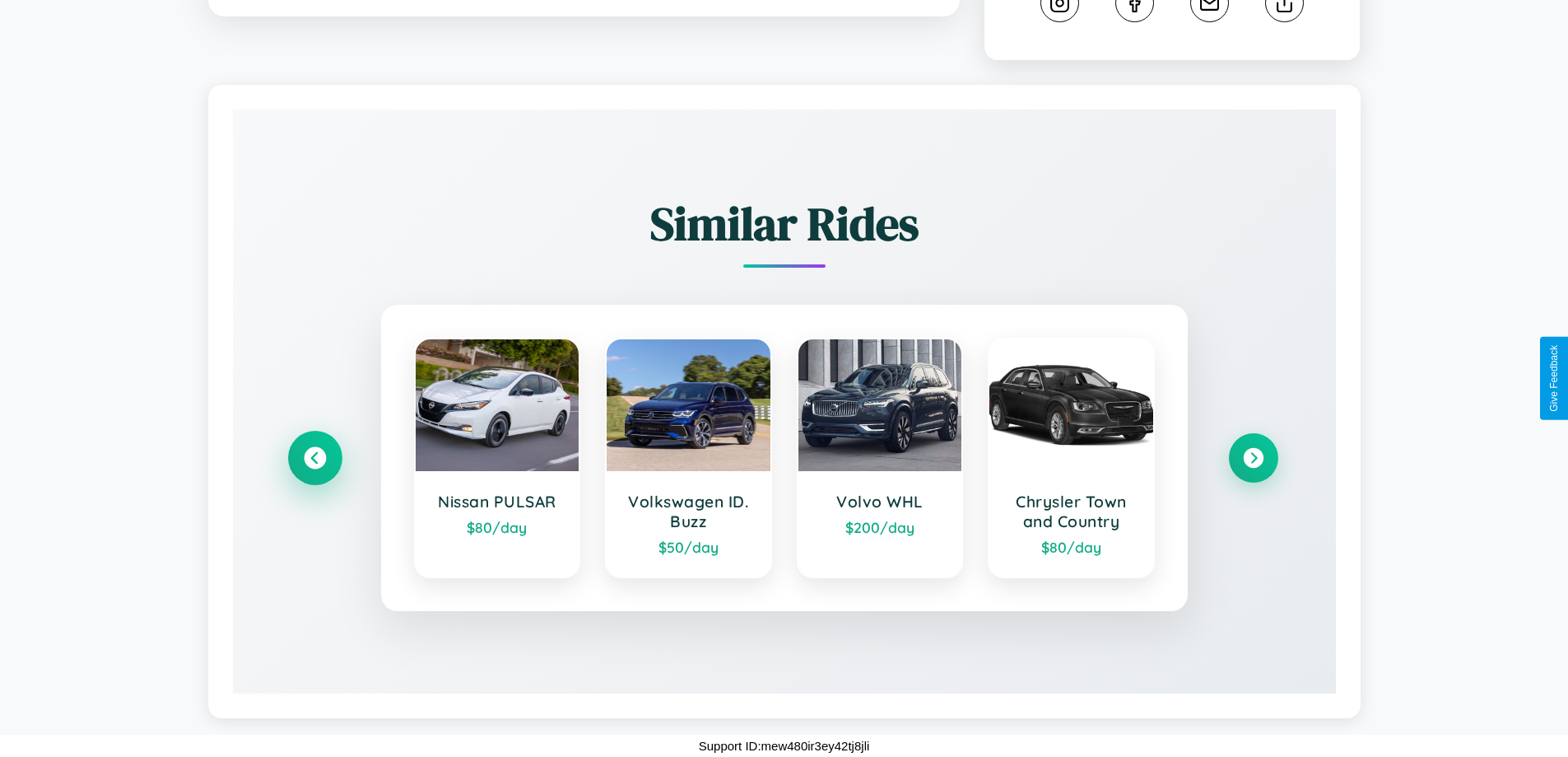
click at [315, 458] on icon at bounding box center [315, 458] width 22 height 22
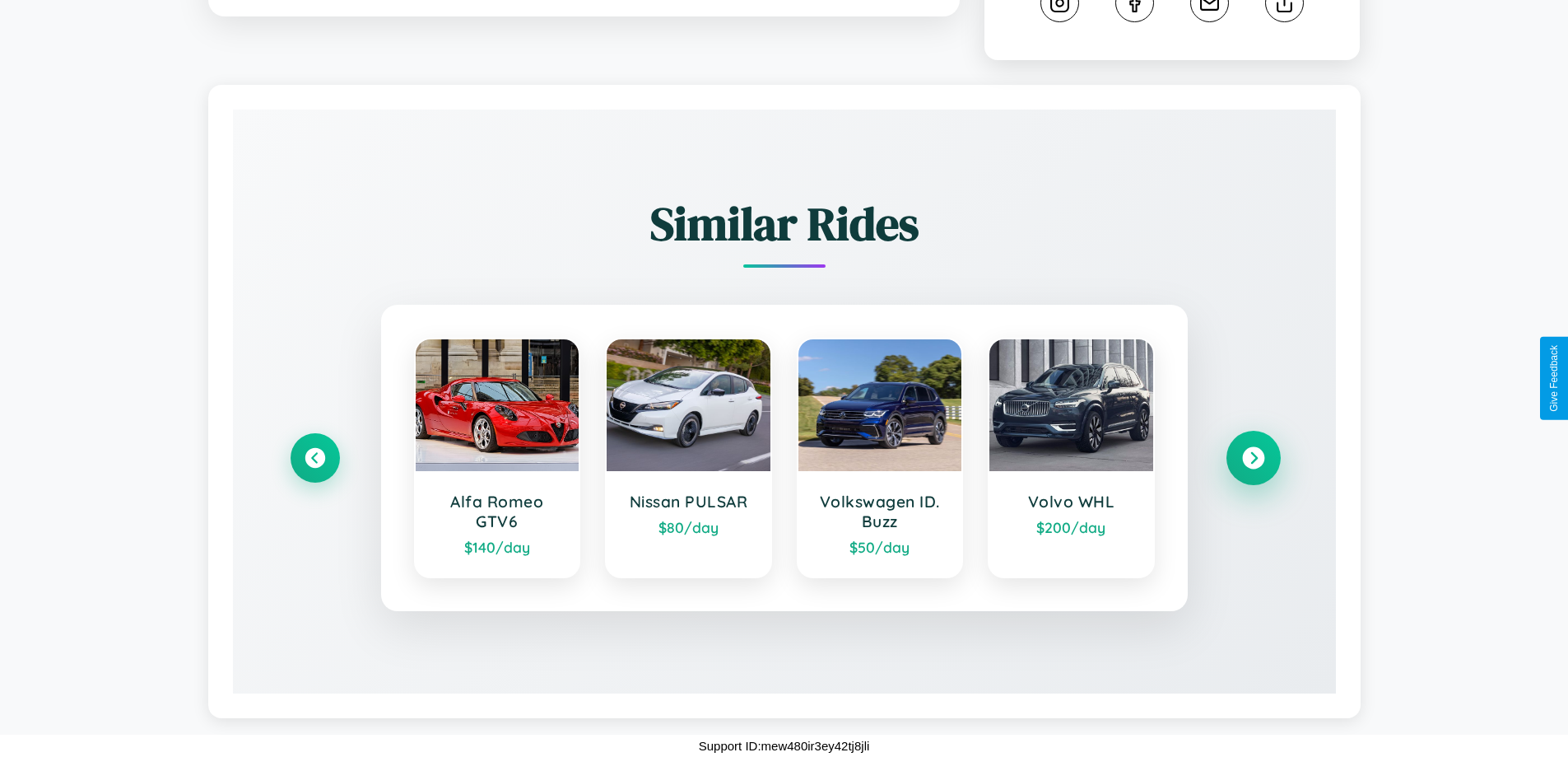
click at [1253, 458] on icon at bounding box center [1253, 458] width 22 height 22
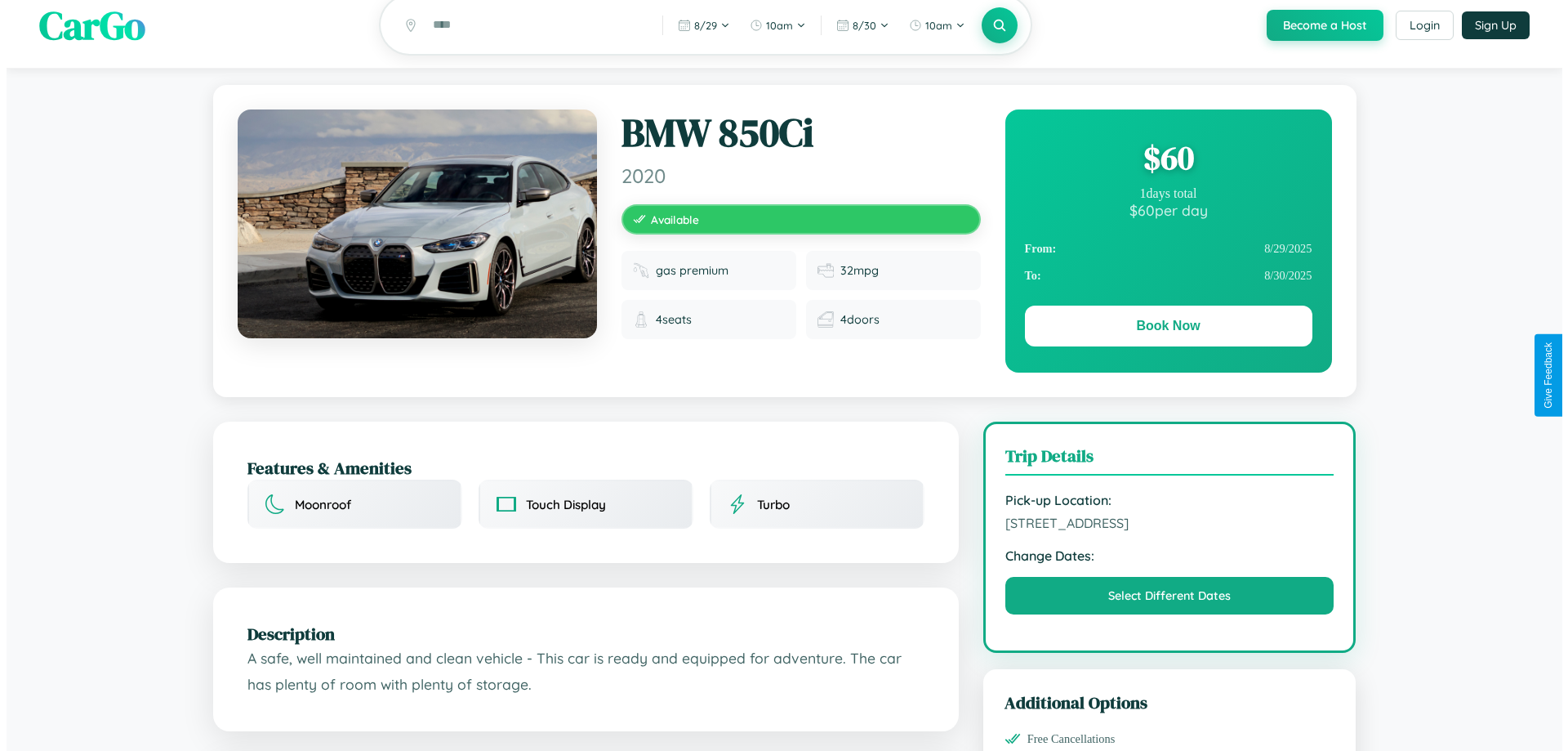
scroll to position [0, 0]
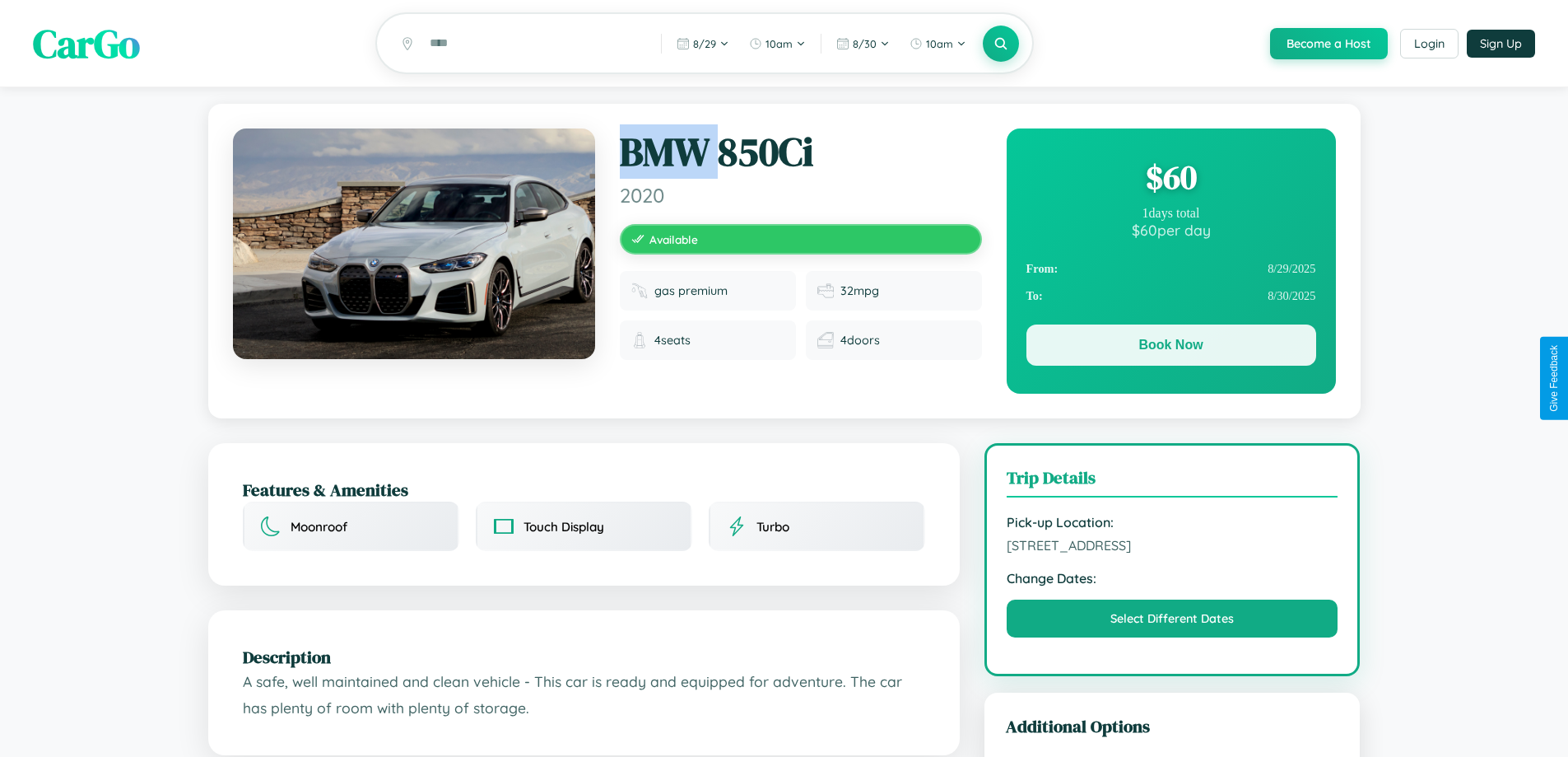
click at [1171, 348] on button "Book Now" at bounding box center [1171, 345] width 290 height 41
